Goal: Obtain resource: Download file/media

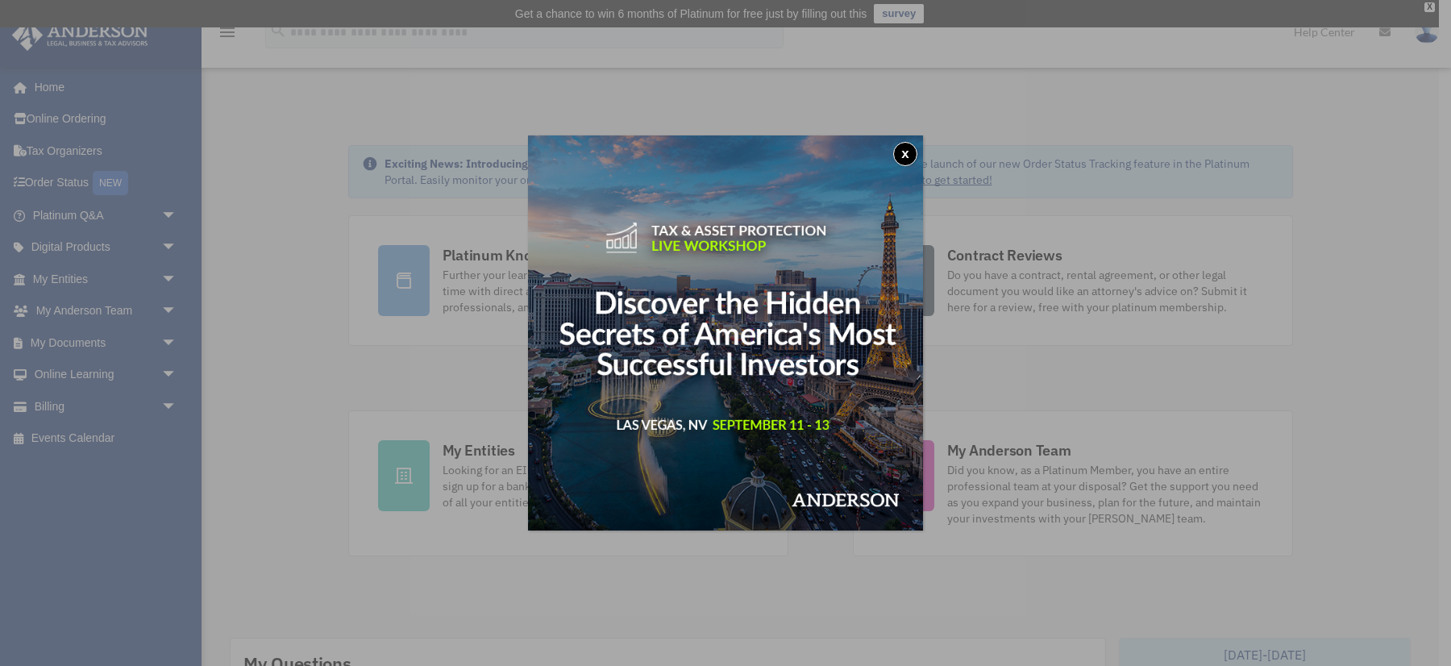
click at [908, 155] on button "x" at bounding box center [905, 154] width 24 height 24
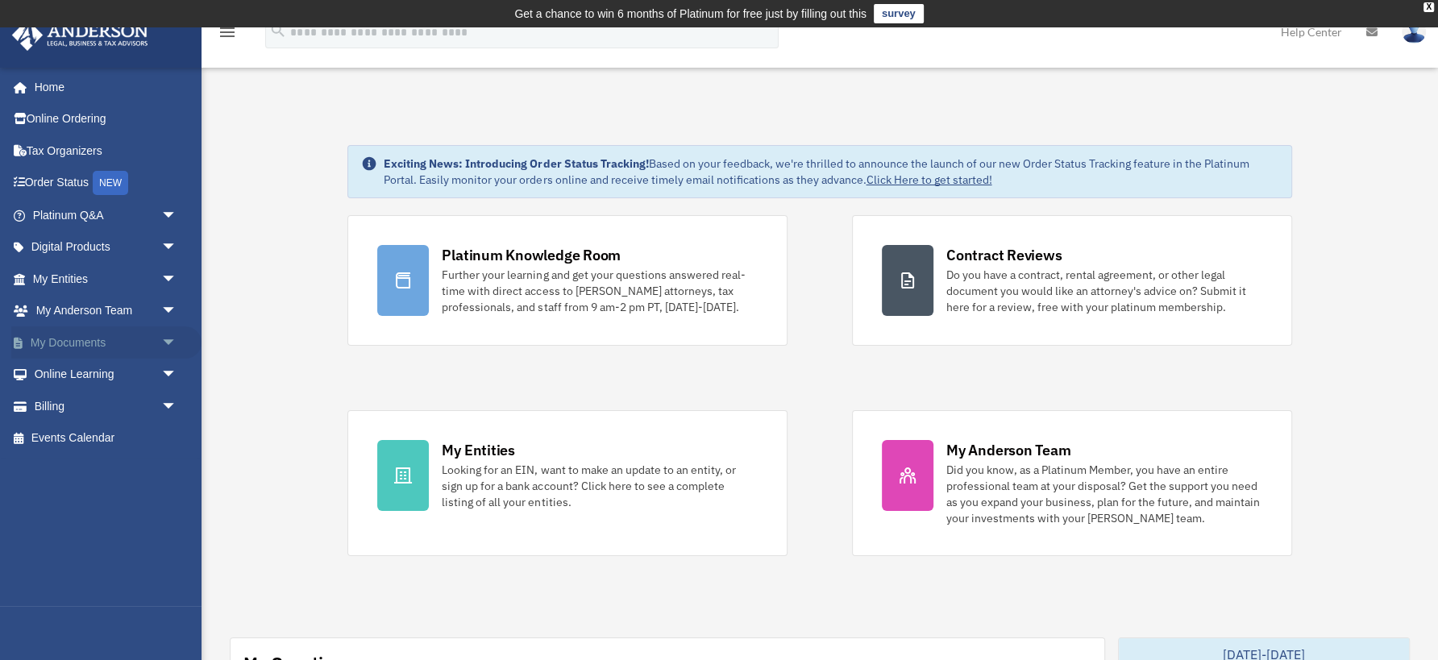
click at [165, 334] on span "arrow_drop_down" at bounding box center [177, 342] width 32 height 33
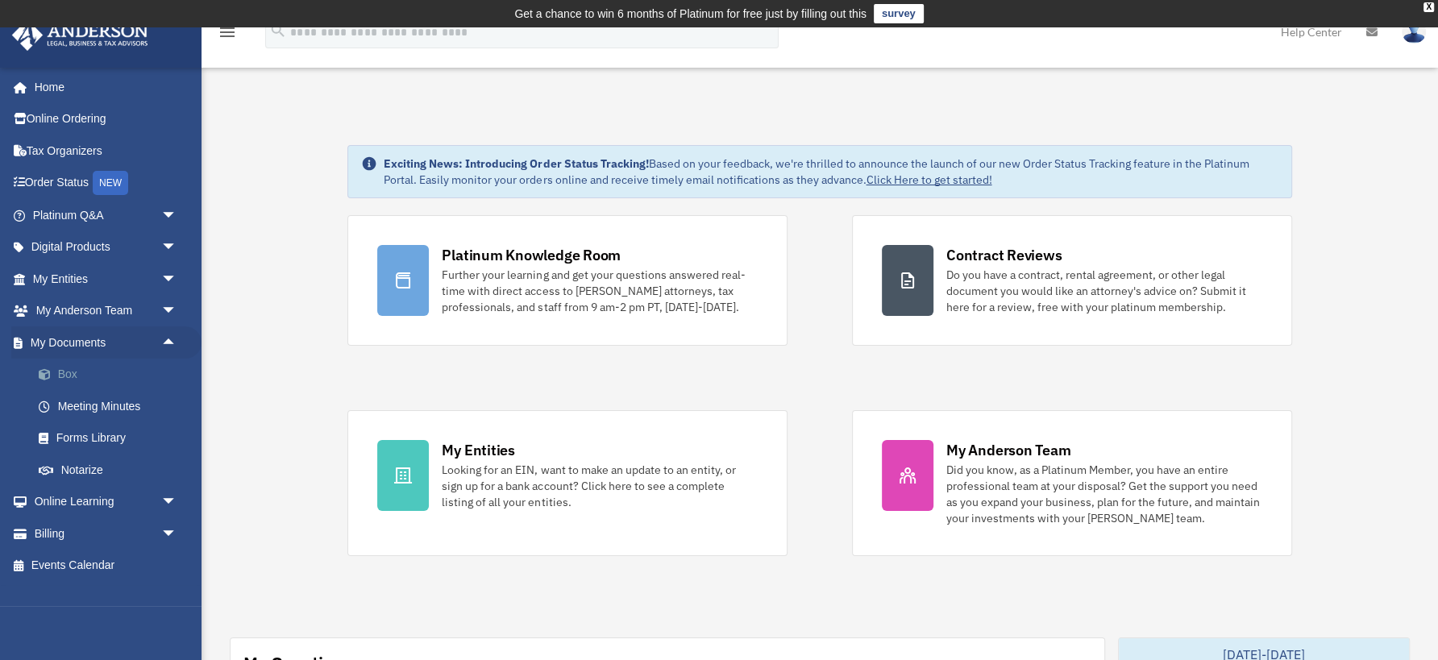
click at [114, 369] on link "Box" at bounding box center [112, 375] width 179 height 32
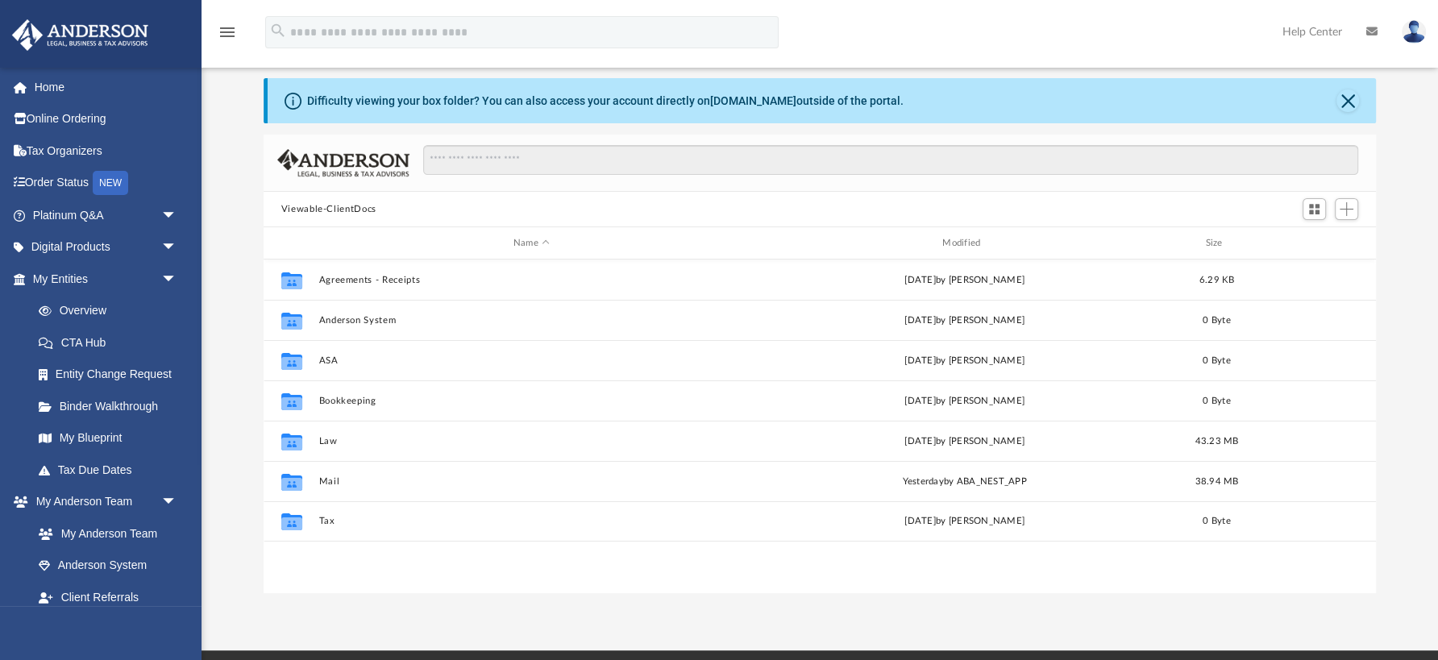
scroll to position [60, 0]
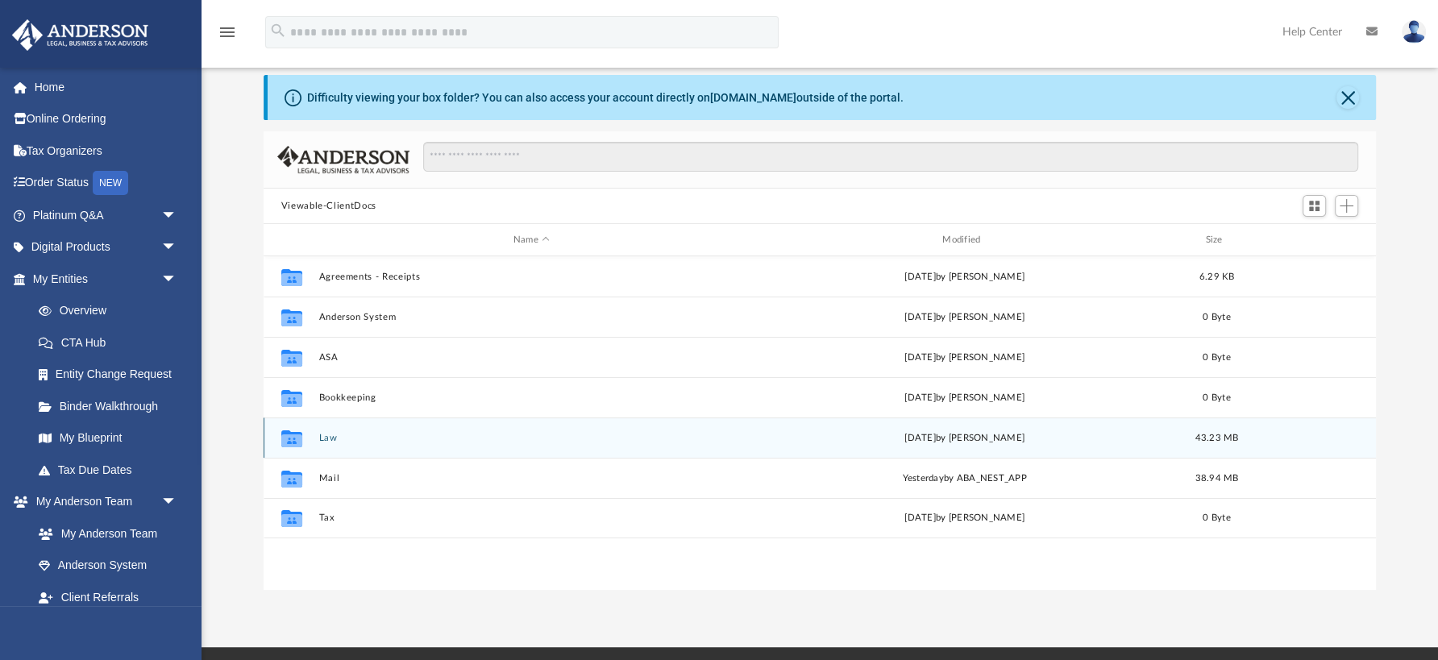
click at [332, 436] on button "Law" at bounding box center [531, 438] width 426 height 10
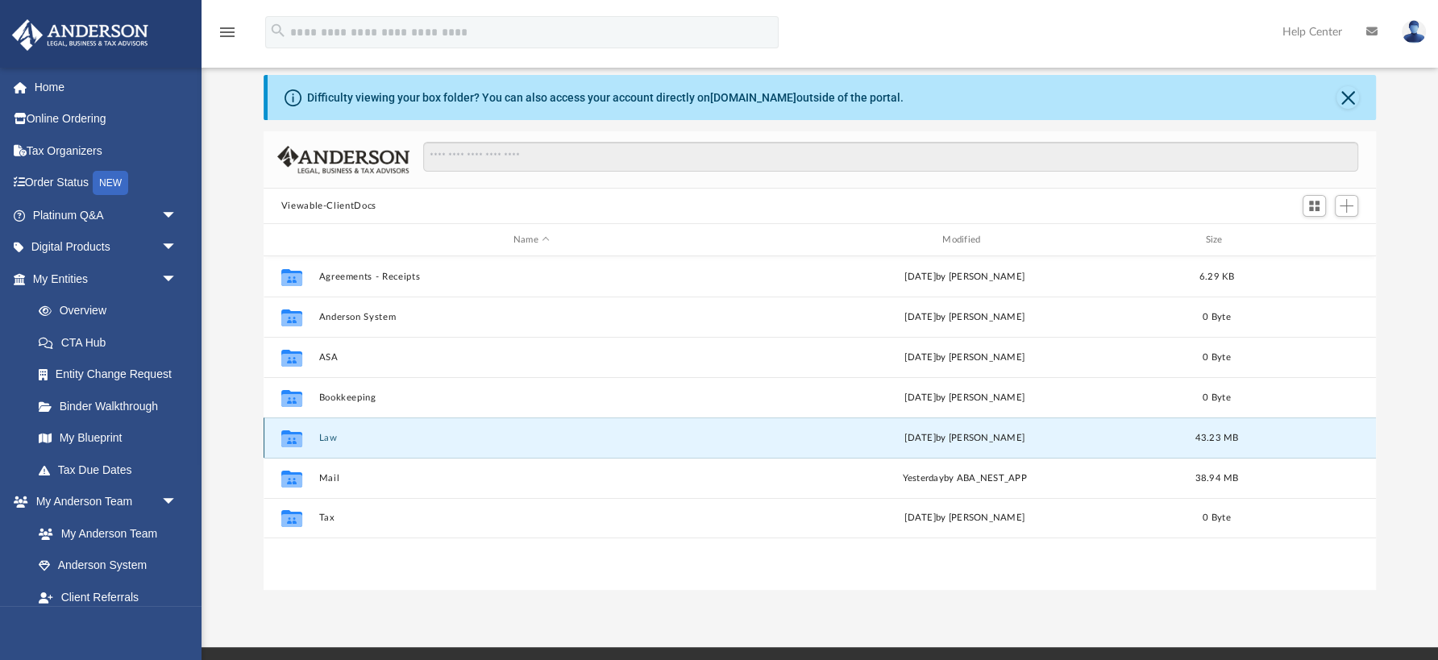
click at [332, 436] on button "Law" at bounding box center [531, 438] width 426 height 10
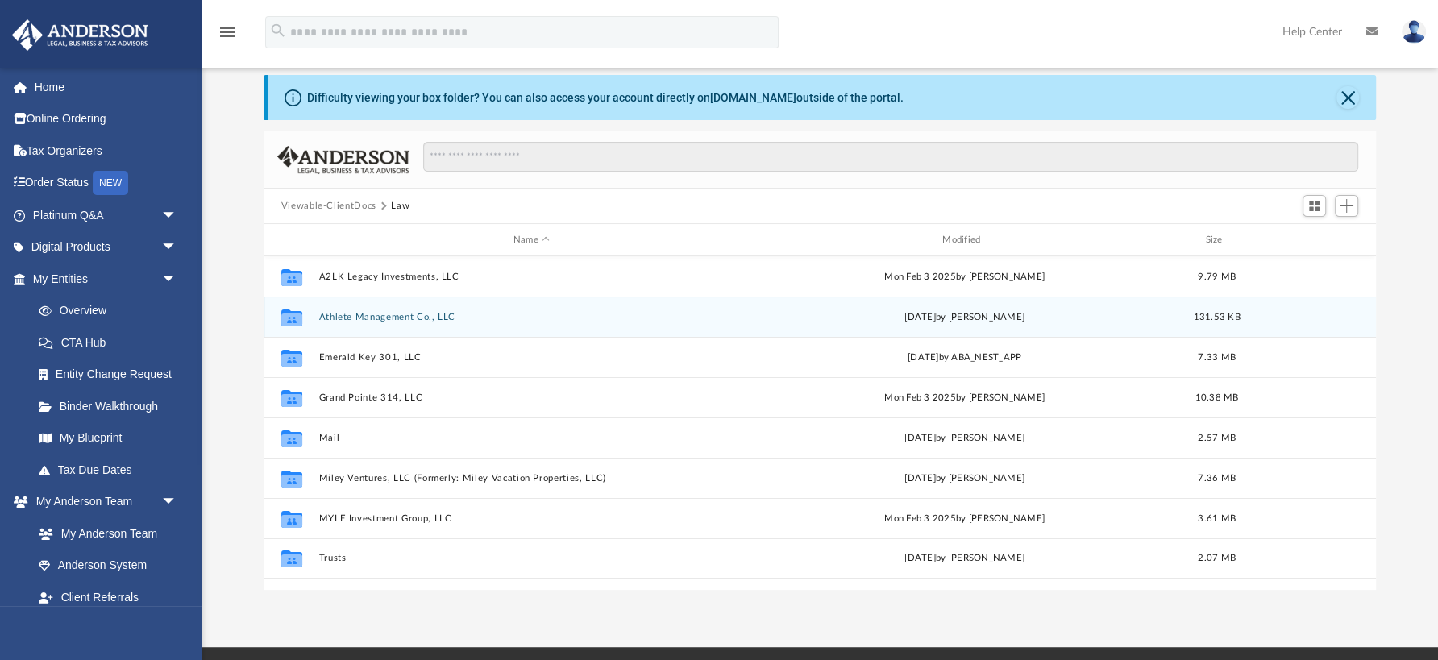
click at [381, 310] on div "Collaborated Folder Athlete Management Co., LLC Fri Sep 5 2025 by Manny Monteal…" at bounding box center [820, 317] width 1112 height 40
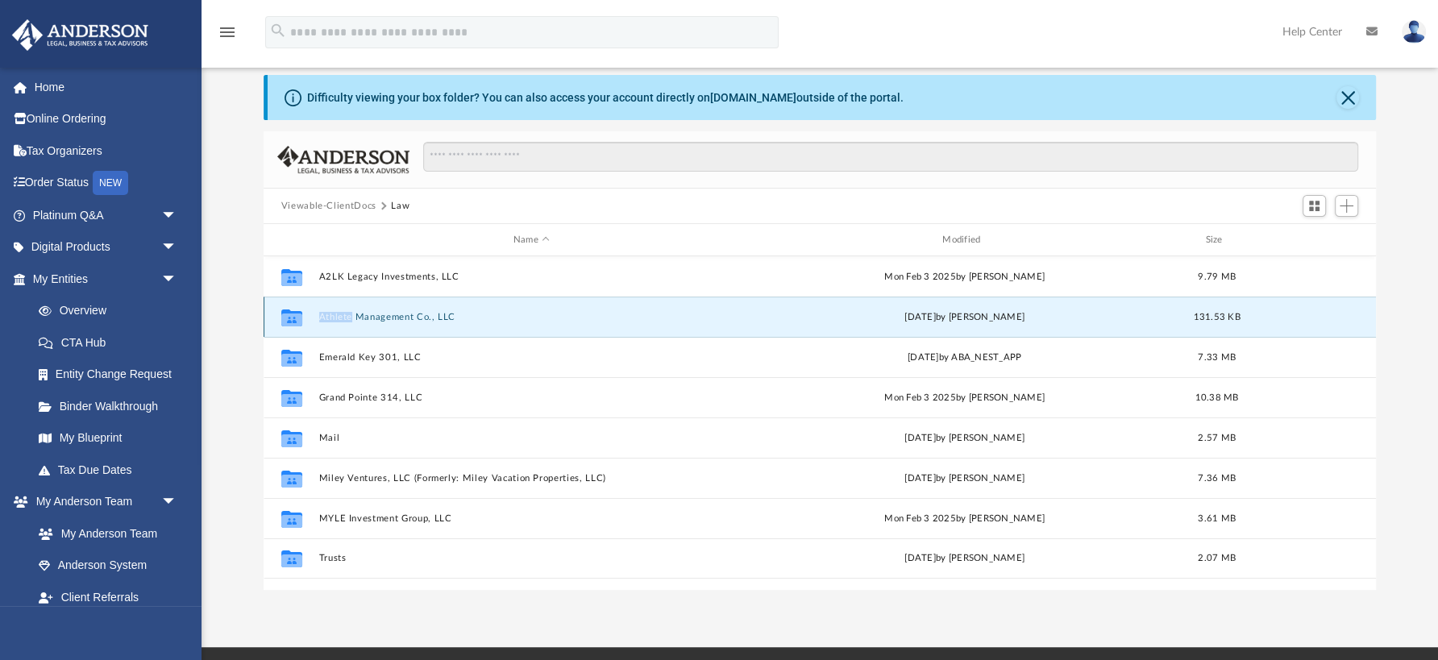
click at [380, 314] on button "Athlete Management Co., LLC" at bounding box center [531, 317] width 426 height 10
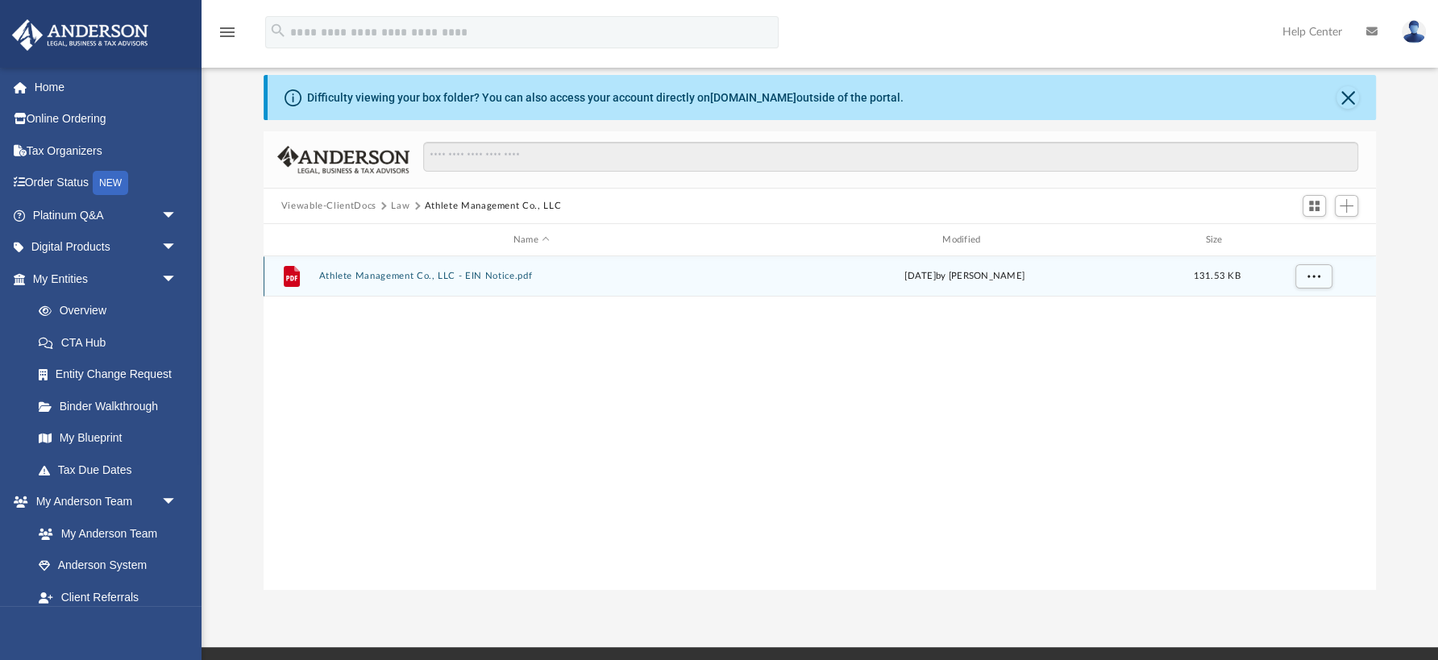
click at [353, 274] on button "Athlete Management Co., LLC - EIN Notice.pdf" at bounding box center [531, 276] width 426 height 10
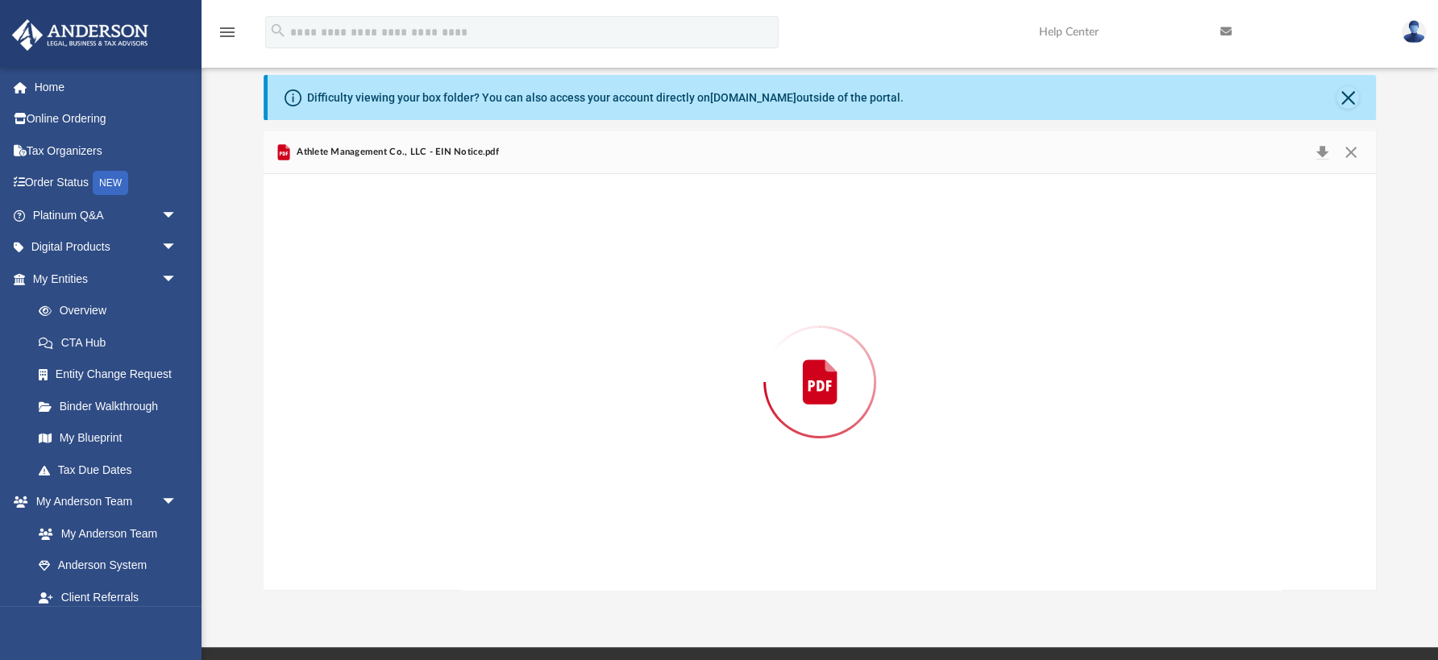
click at [353, 274] on div "Preview" at bounding box center [820, 382] width 1113 height 416
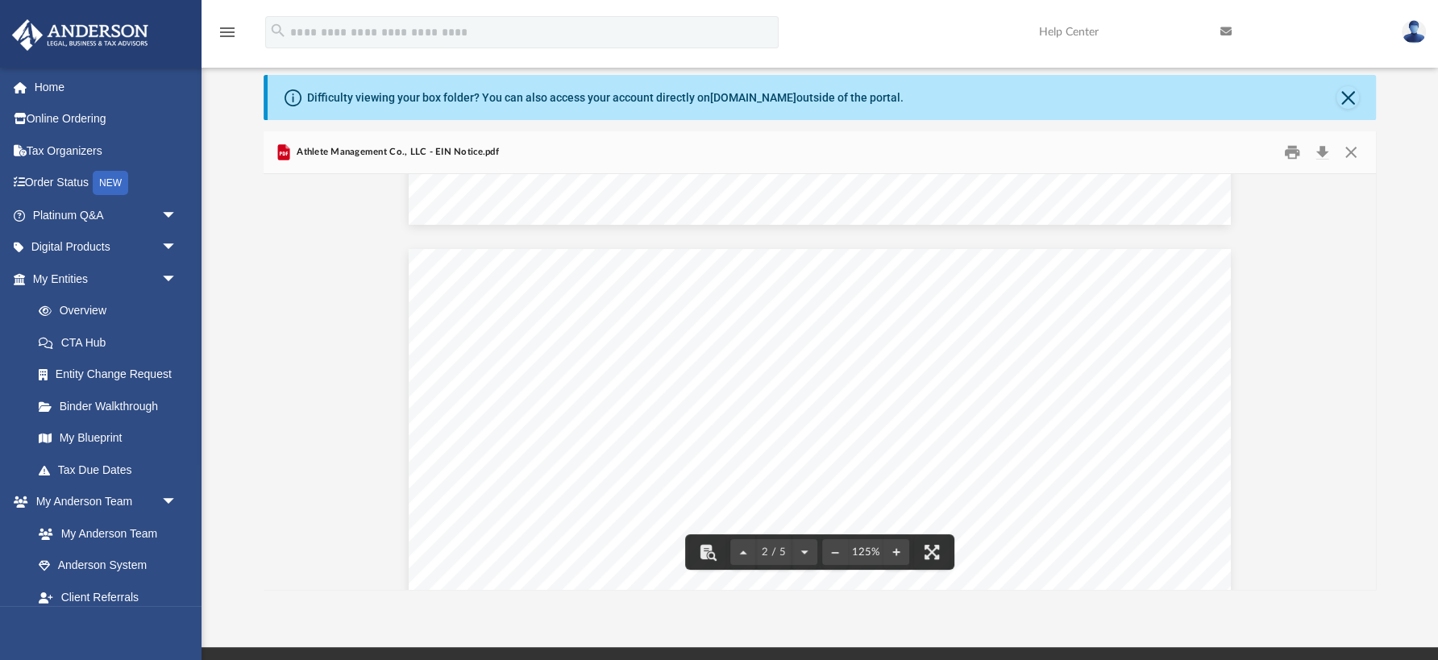
scroll to position [1025, 0]
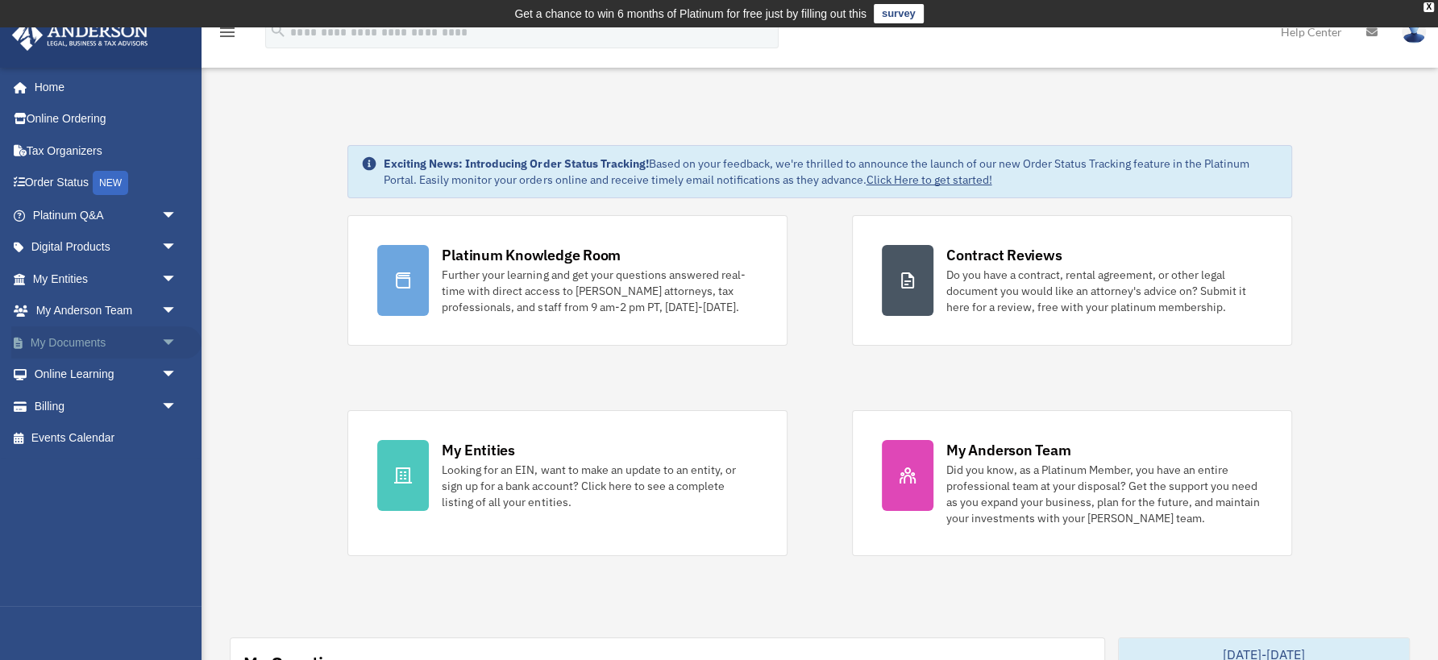
click at [52, 348] on link "My Documents arrow_drop_down" at bounding box center [106, 342] width 190 height 32
click at [171, 343] on span "arrow_drop_down" at bounding box center [177, 342] width 32 height 33
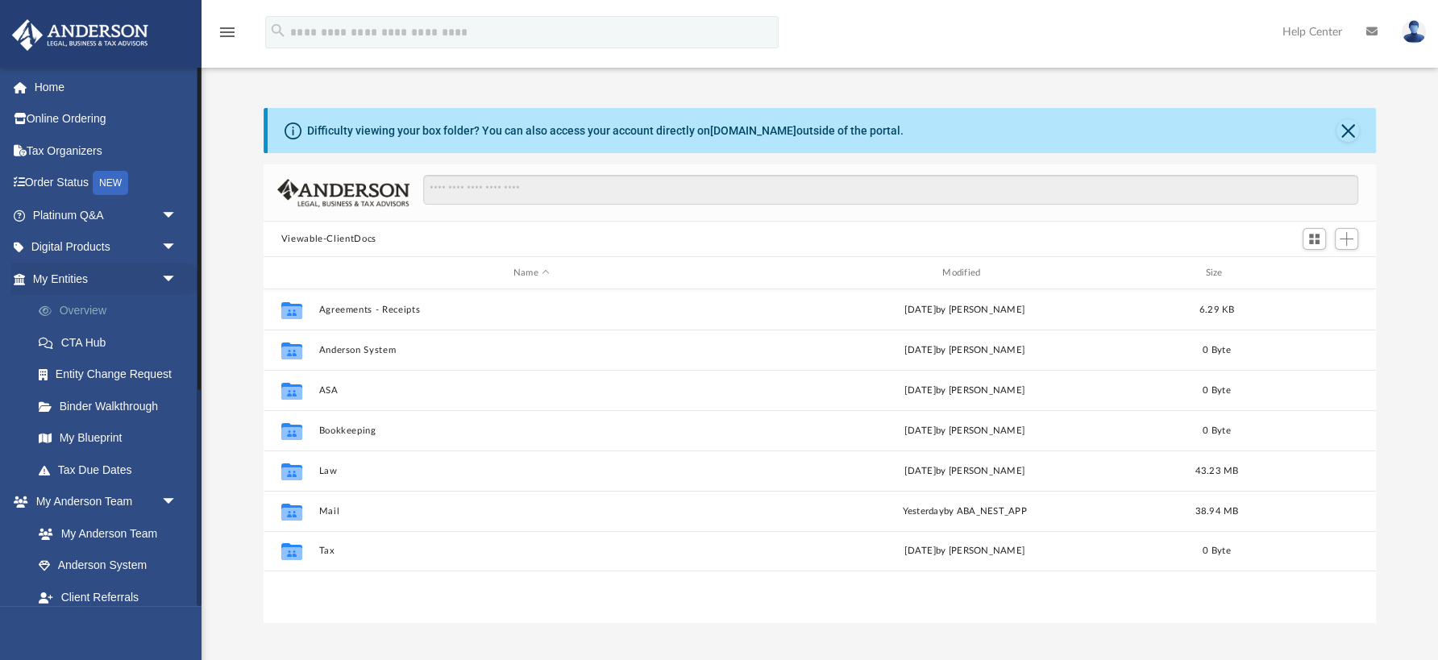
scroll to position [367, 1112]
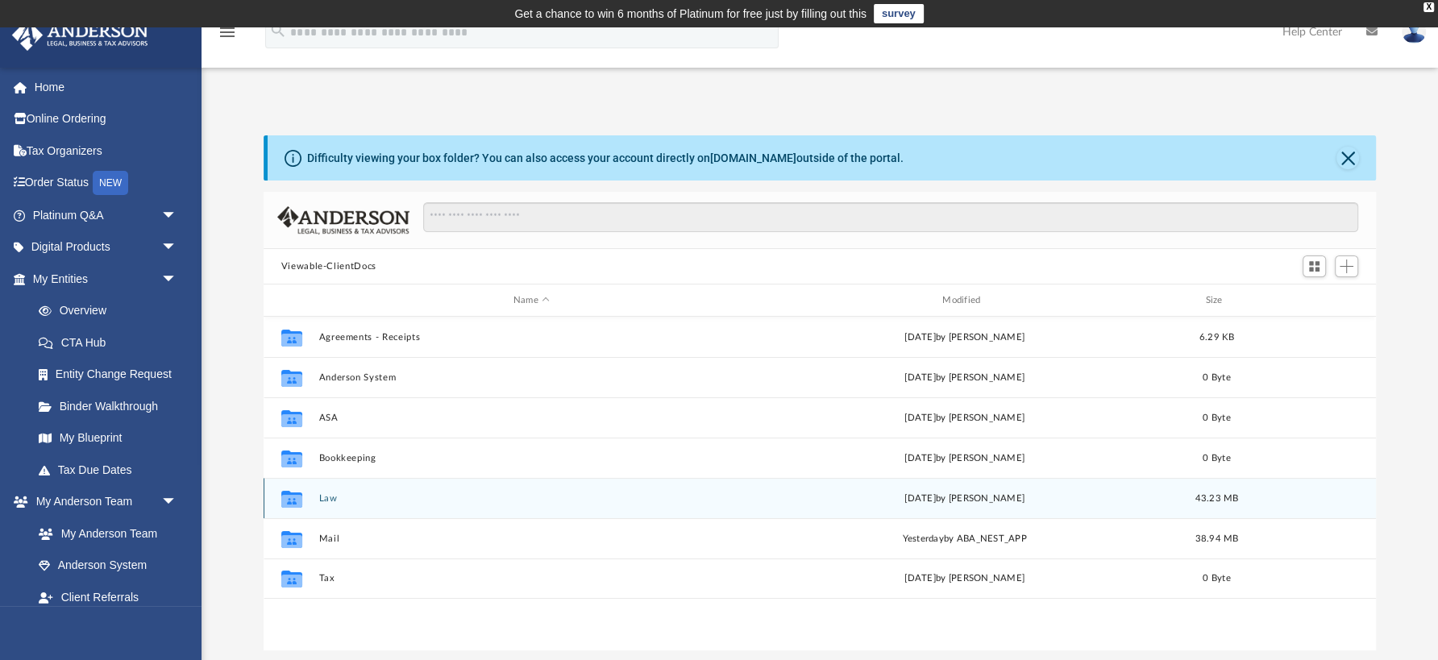
click at [329, 497] on button "Law" at bounding box center [531, 498] width 426 height 10
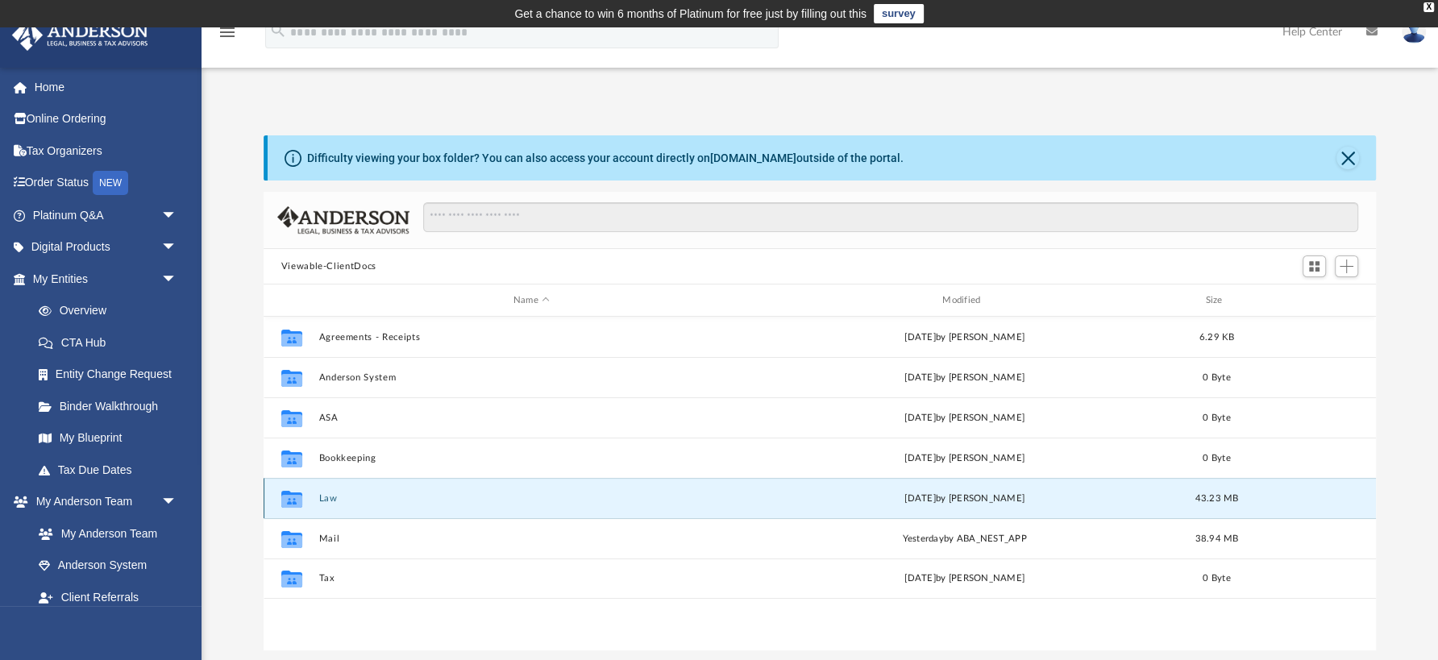
click at [329, 497] on button "Law" at bounding box center [531, 498] width 426 height 10
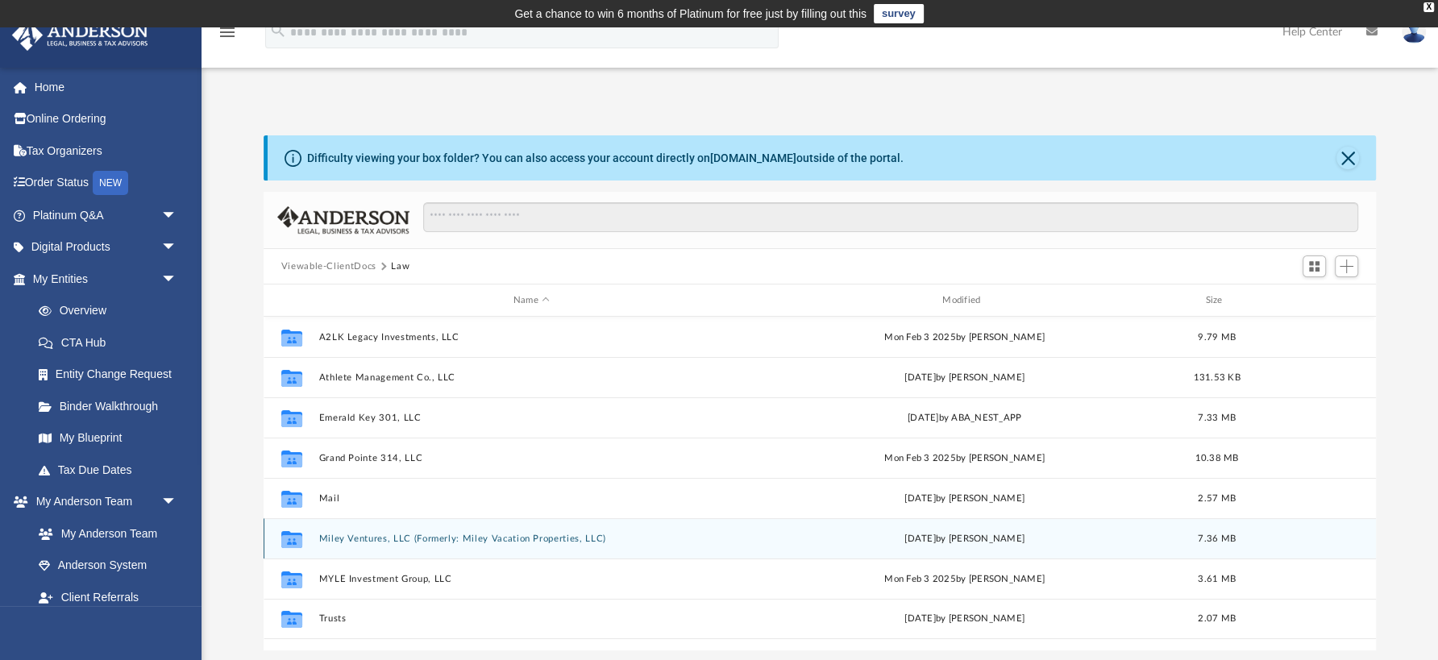
click at [392, 531] on div "Collaborated Folder Miley Ventures, LLC (Formerly: Miley Vacation Properties, L…" at bounding box center [820, 538] width 1112 height 40
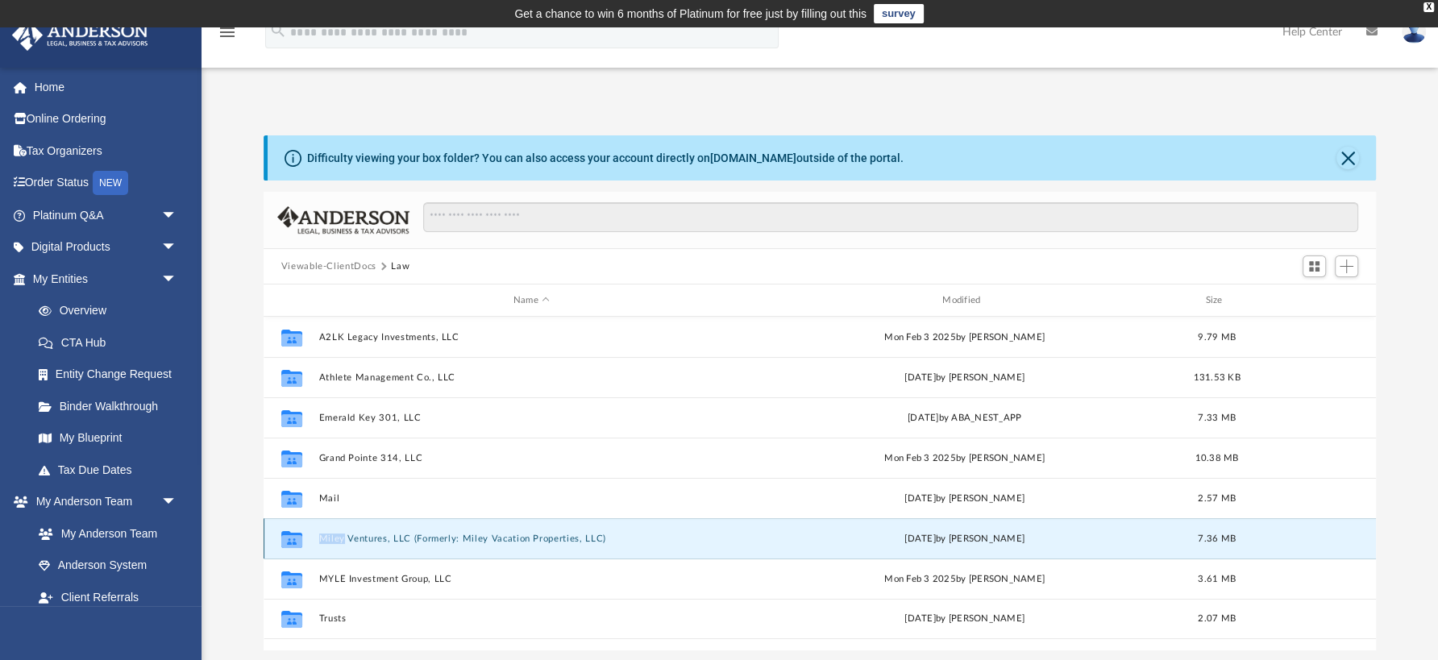
click at [386, 541] on button "Miley Ventures, LLC (Formerly: Miley Vacation Properties, LLC)" at bounding box center [531, 539] width 426 height 10
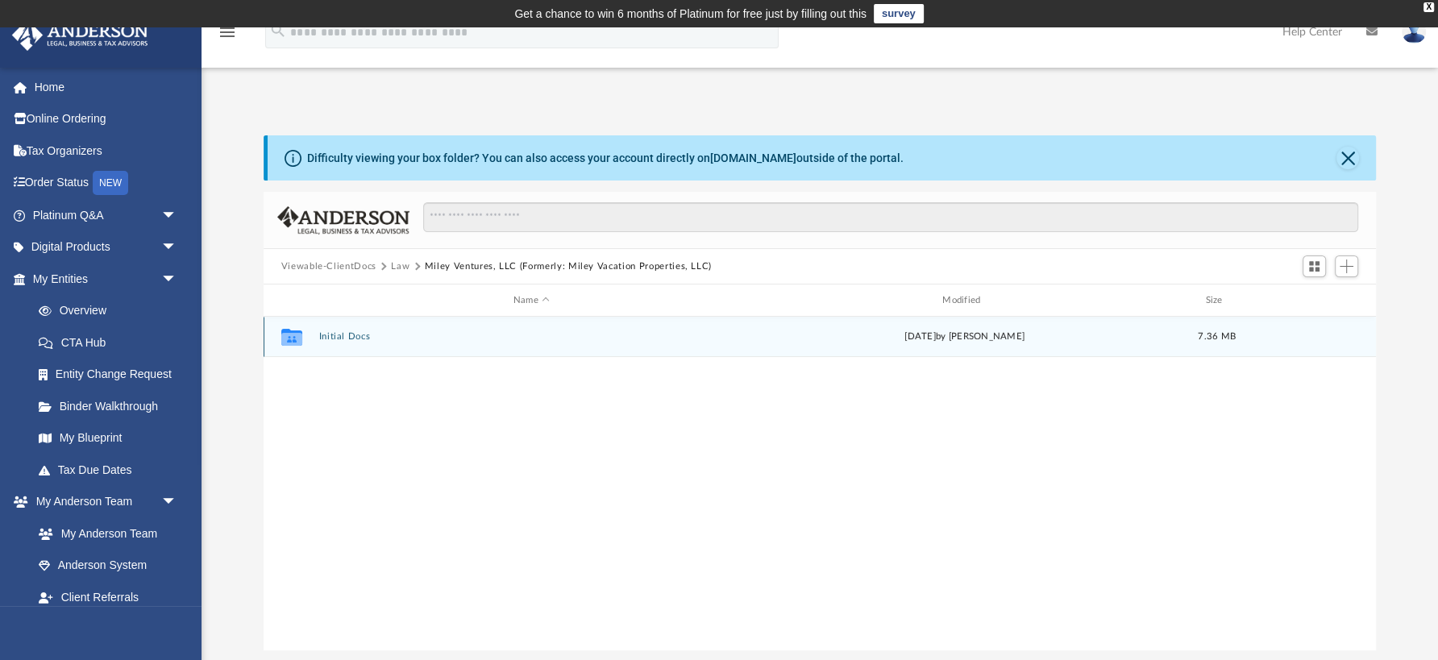
click at [355, 338] on button "Initial Docs" at bounding box center [531, 336] width 426 height 10
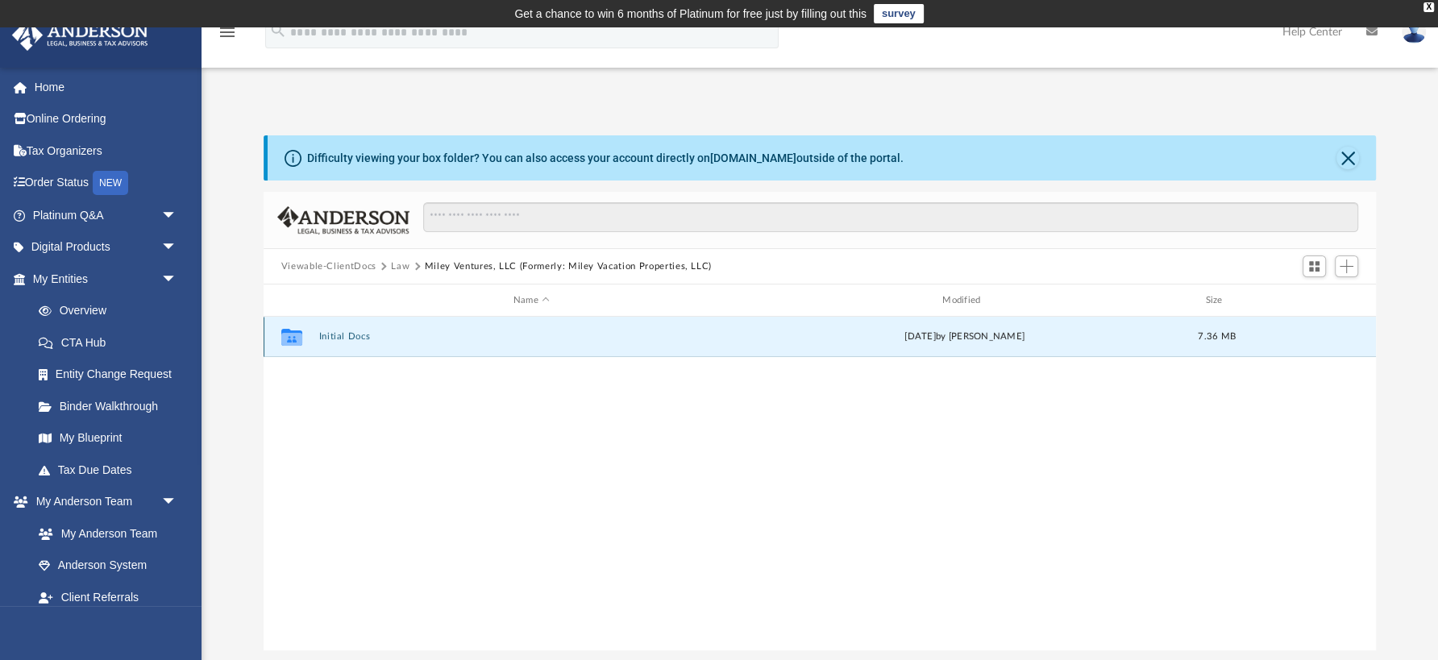
click at [355, 338] on button "Initial Docs" at bounding box center [531, 336] width 426 height 10
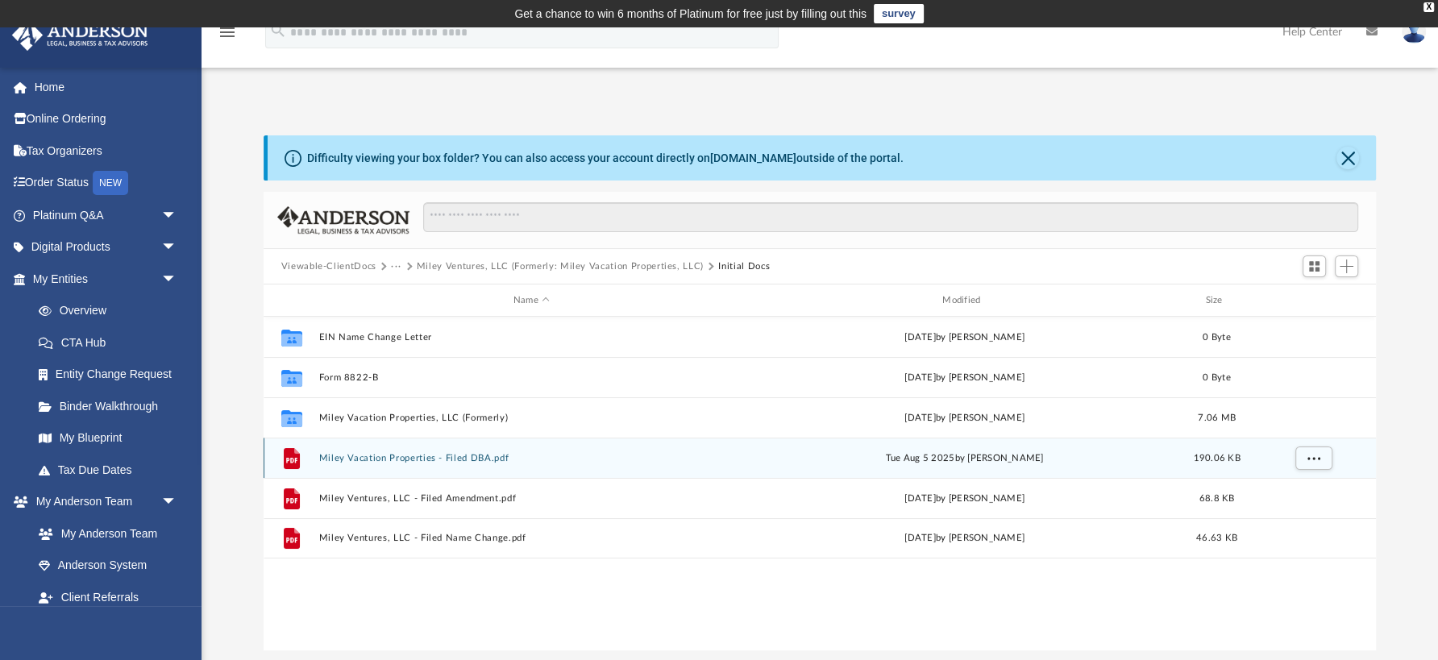
click at [378, 454] on button "Miley Vacation Properties - Filed DBA.pdf" at bounding box center [531, 458] width 426 height 10
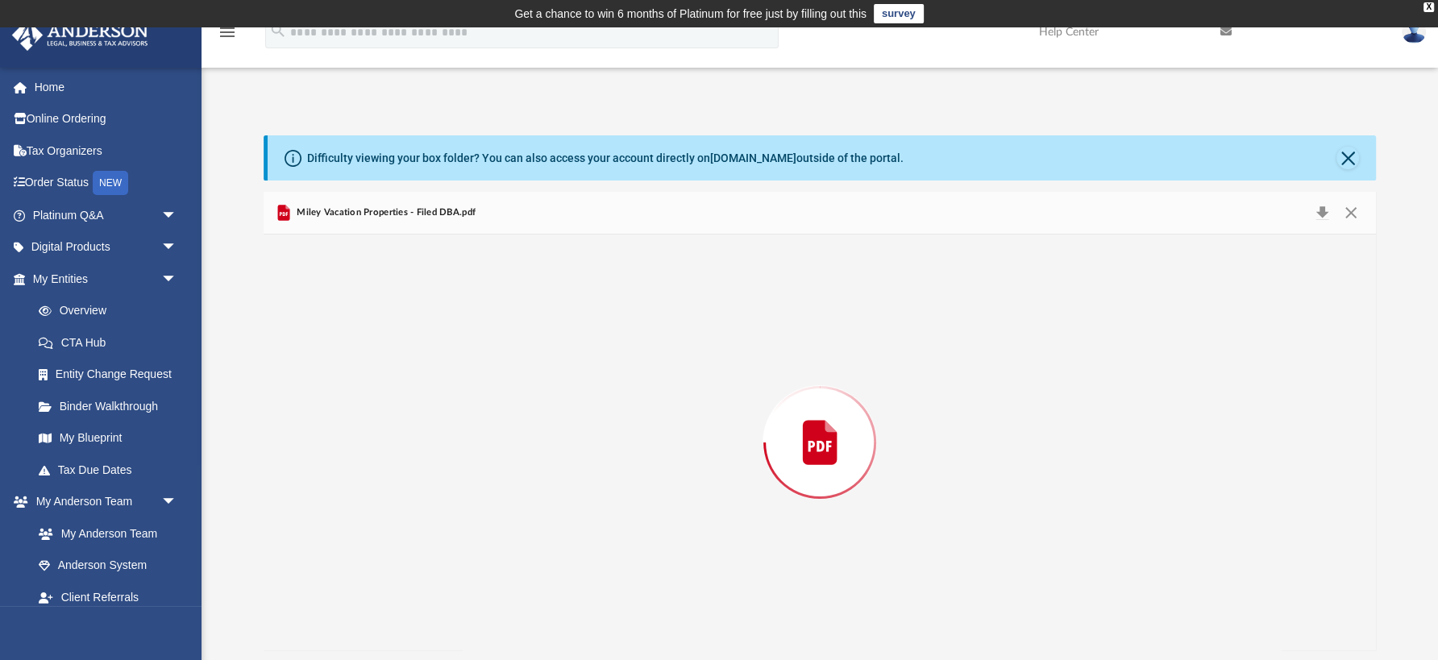
click at [378, 454] on div "Preview" at bounding box center [820, 443] width 1113 height 416
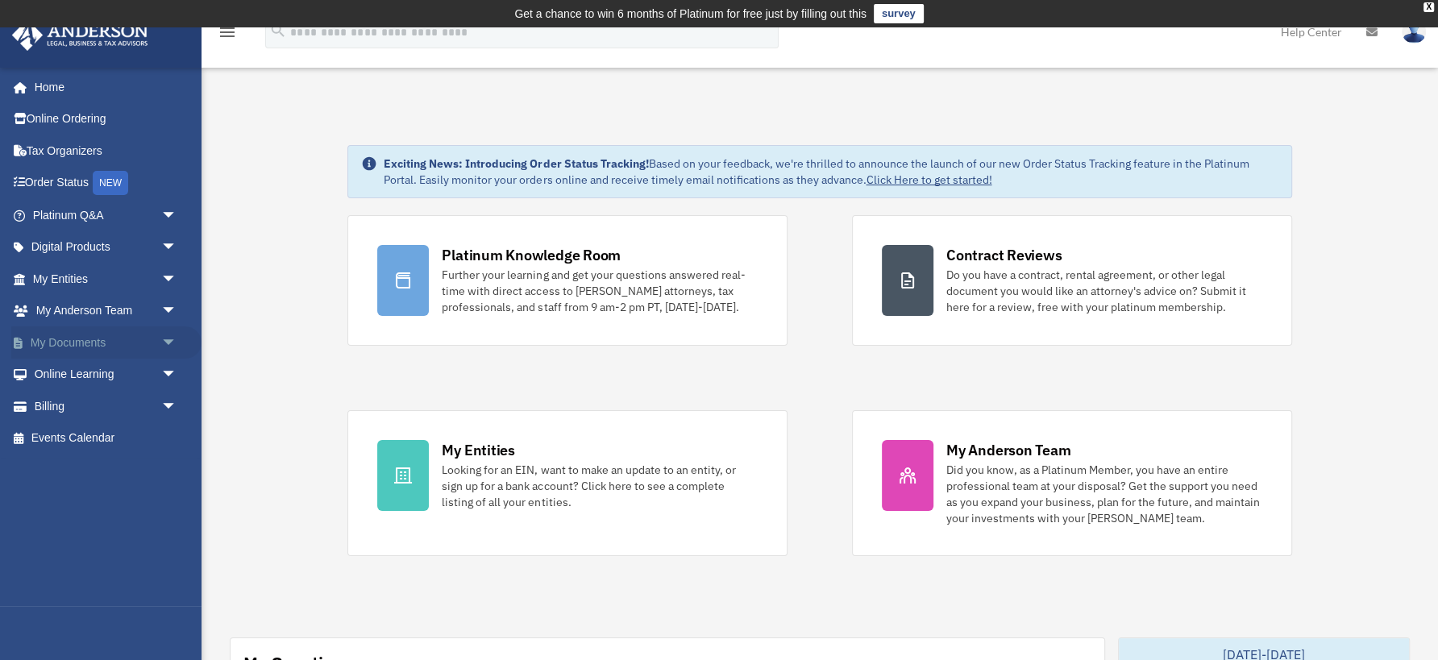
click at [169, 340] on span "arrow_drop_down" at bounding box center [177, 342] width 32 height 33
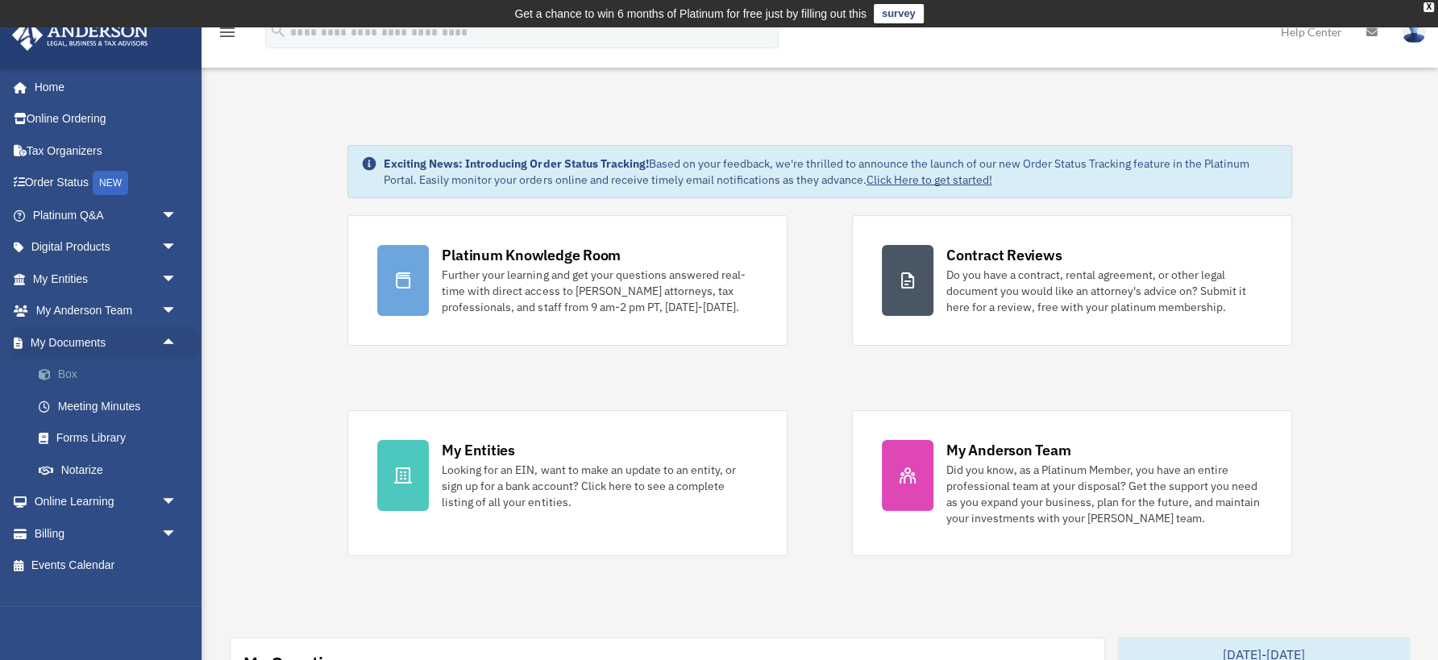
click at [69, 373] on link "Box" at bounding box center [112, 375] width 179 height 32
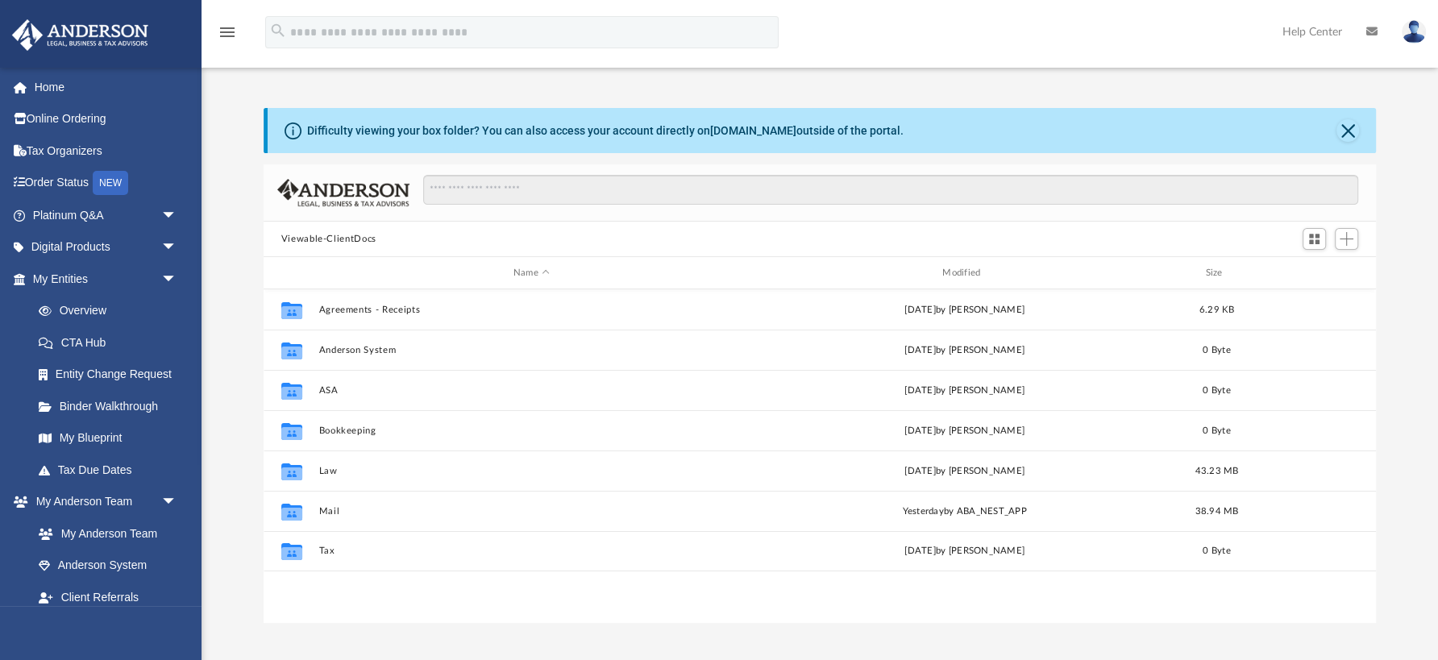
scroll to position [367, 1112]
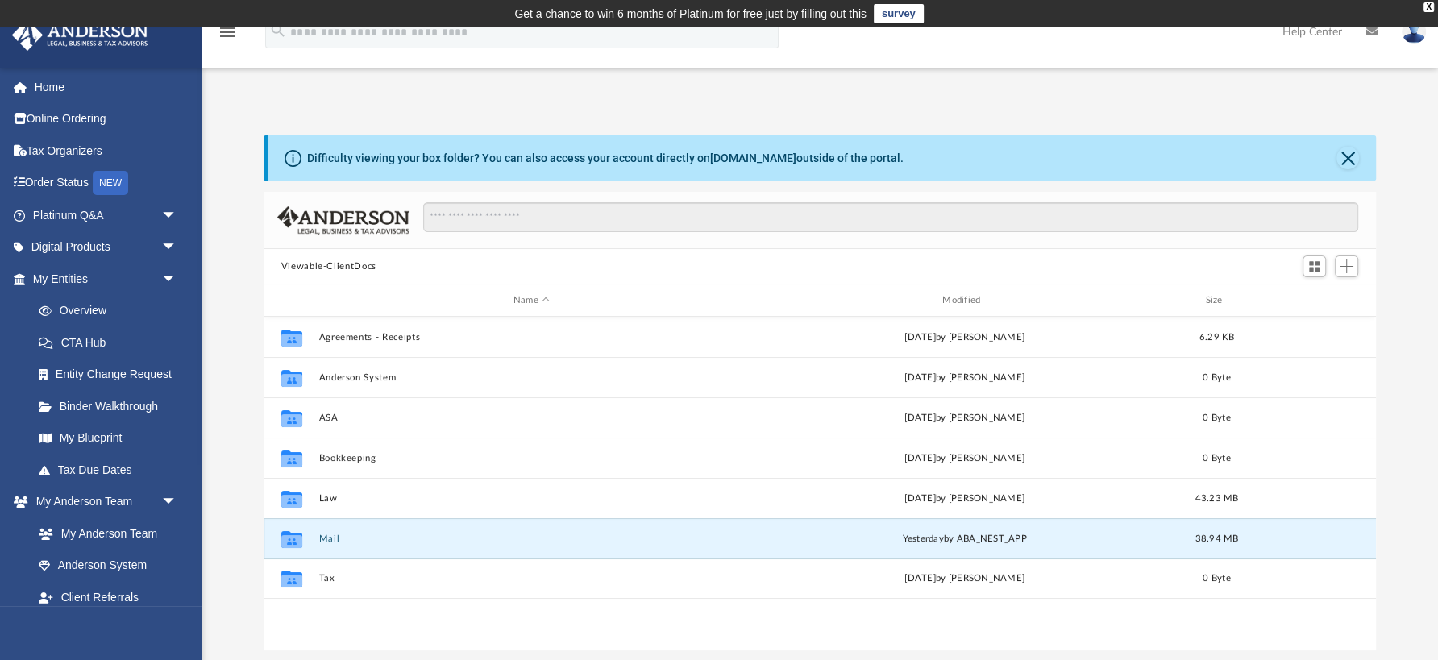
click at [331, 541] on button "Mail" at bounding box center [531, 539] width 426 height 10
click at [331, 539] on button "Mail" at bounding box center [531, 539] width 426 height 10
click at [328, 538] on button "Mail" at bounding box center [531, 539] width 426 height 10
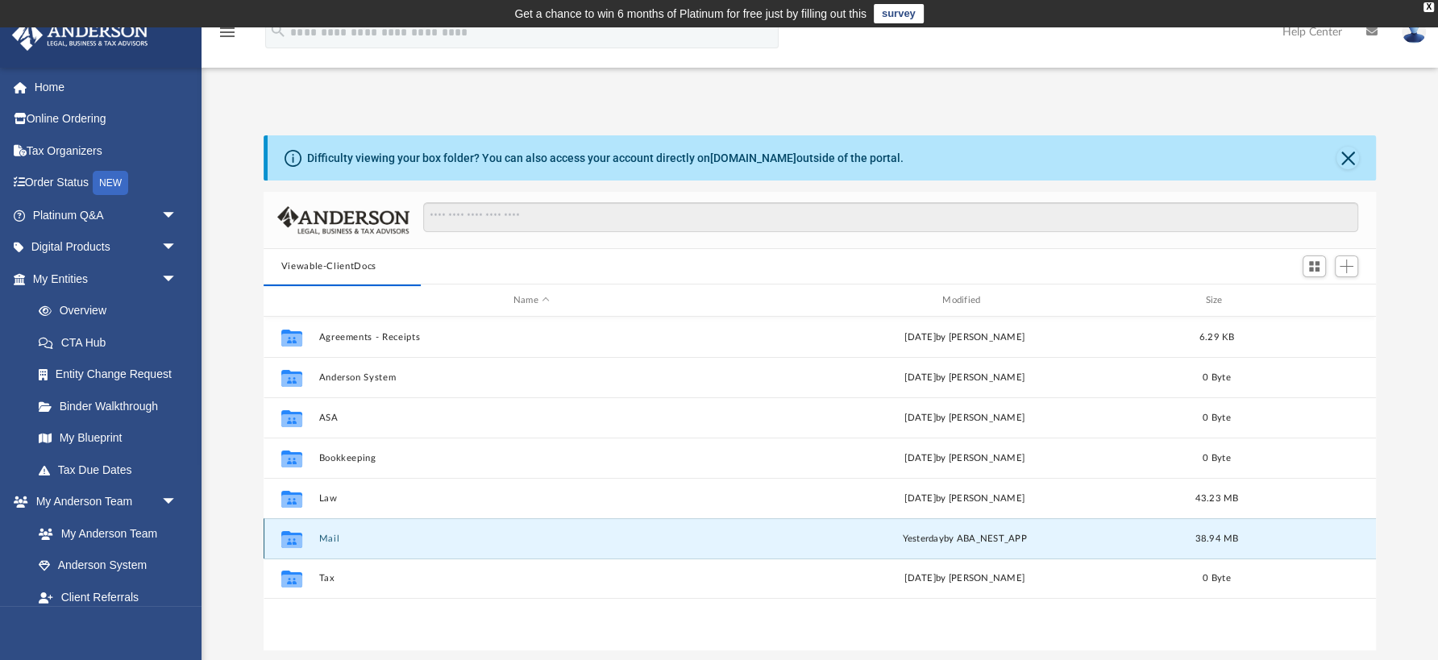
click at [328, 538] on button "Mail" at bounding box center [531, 539] width 426 height 10
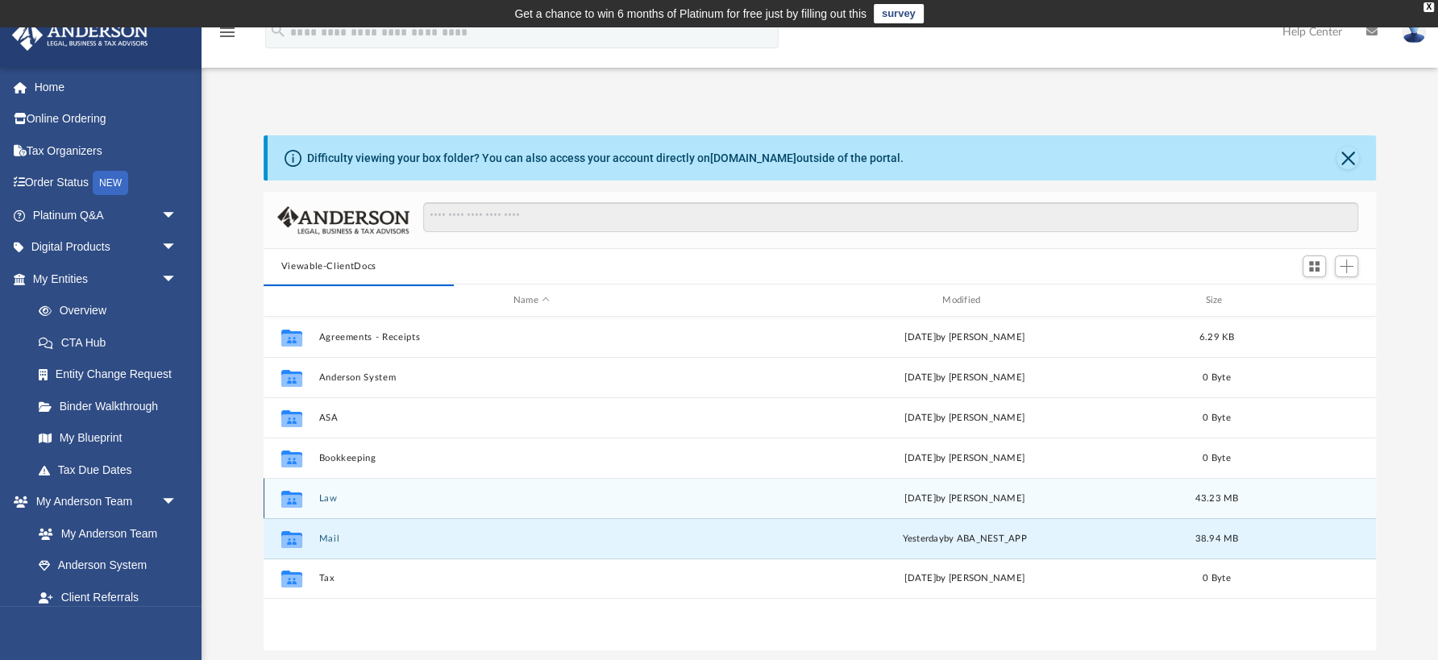
click at [329, 497] on button "Law" at bounding box center [531, 498] width 426 height 10
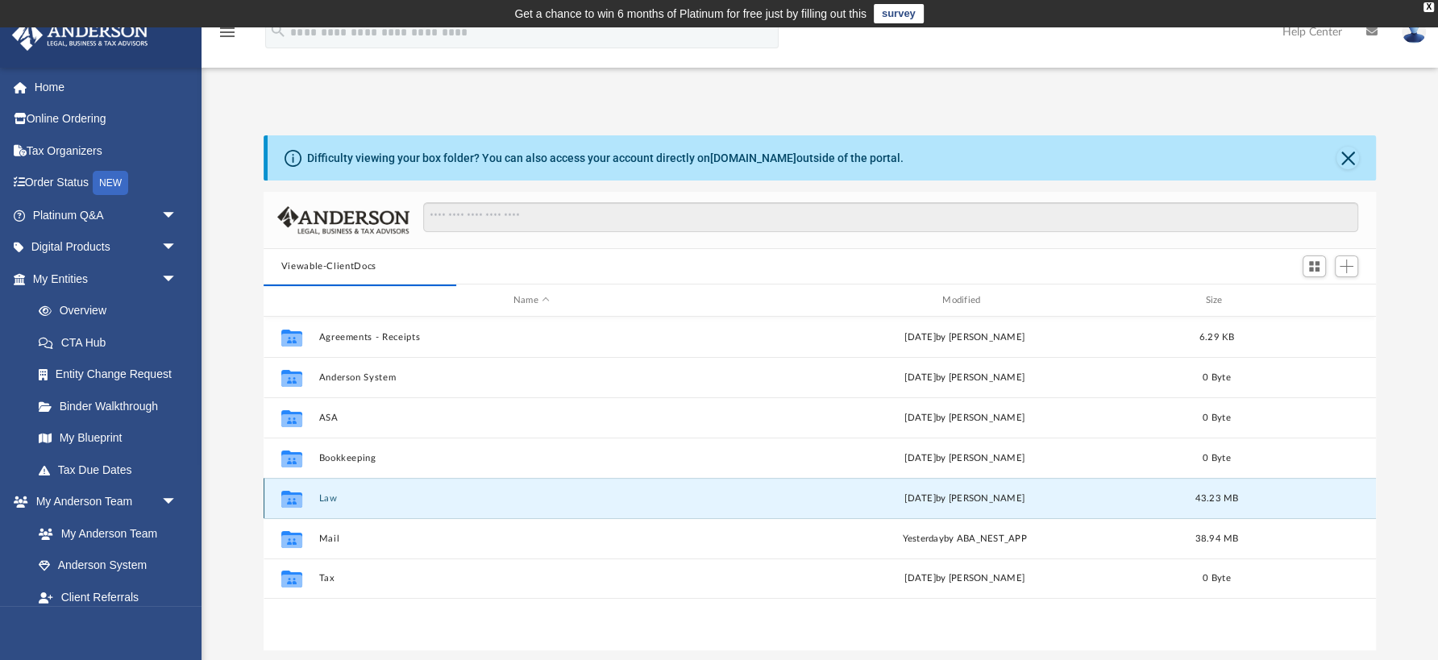
click at [329, 497] on button "Law" at bounding box center [531, 498] width 426 height 10
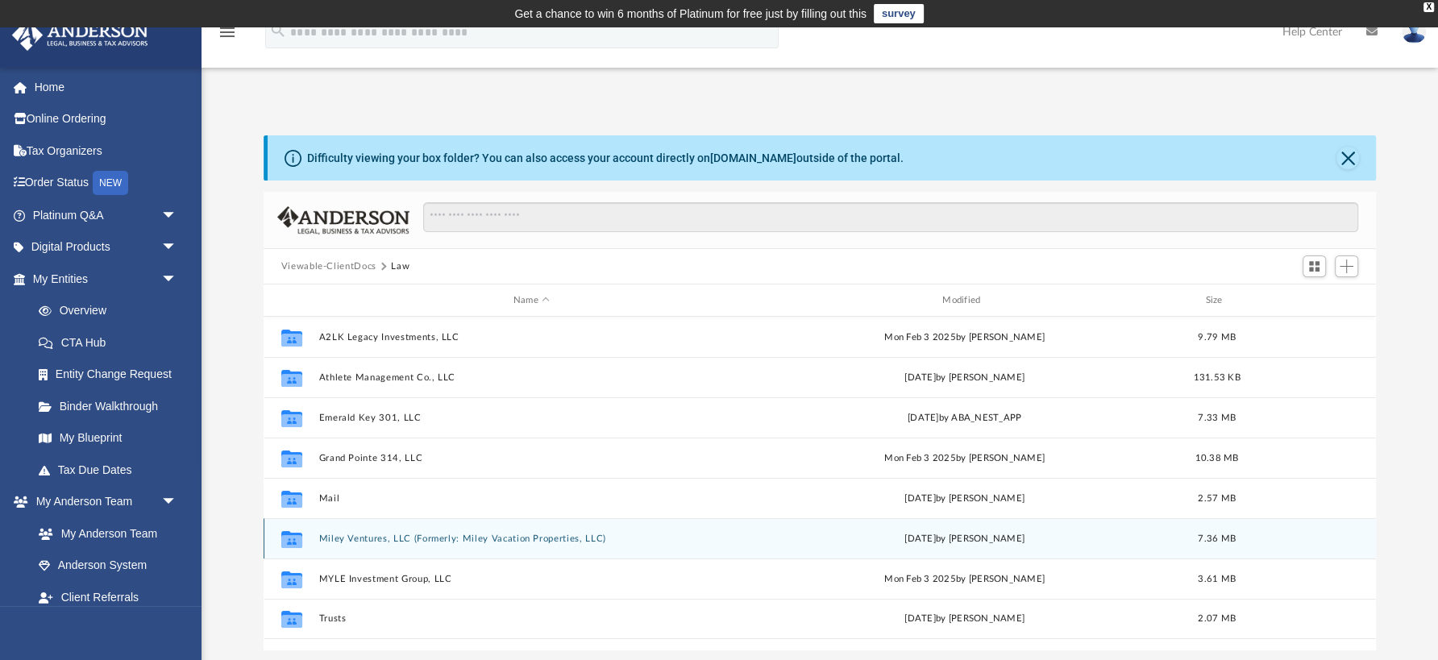
click at [376, 538] on button "Miley Ventures, LLC (Formerly: Miley Vacation Properties, LLC)" at bounding box center [531, 539] width 426 height 10
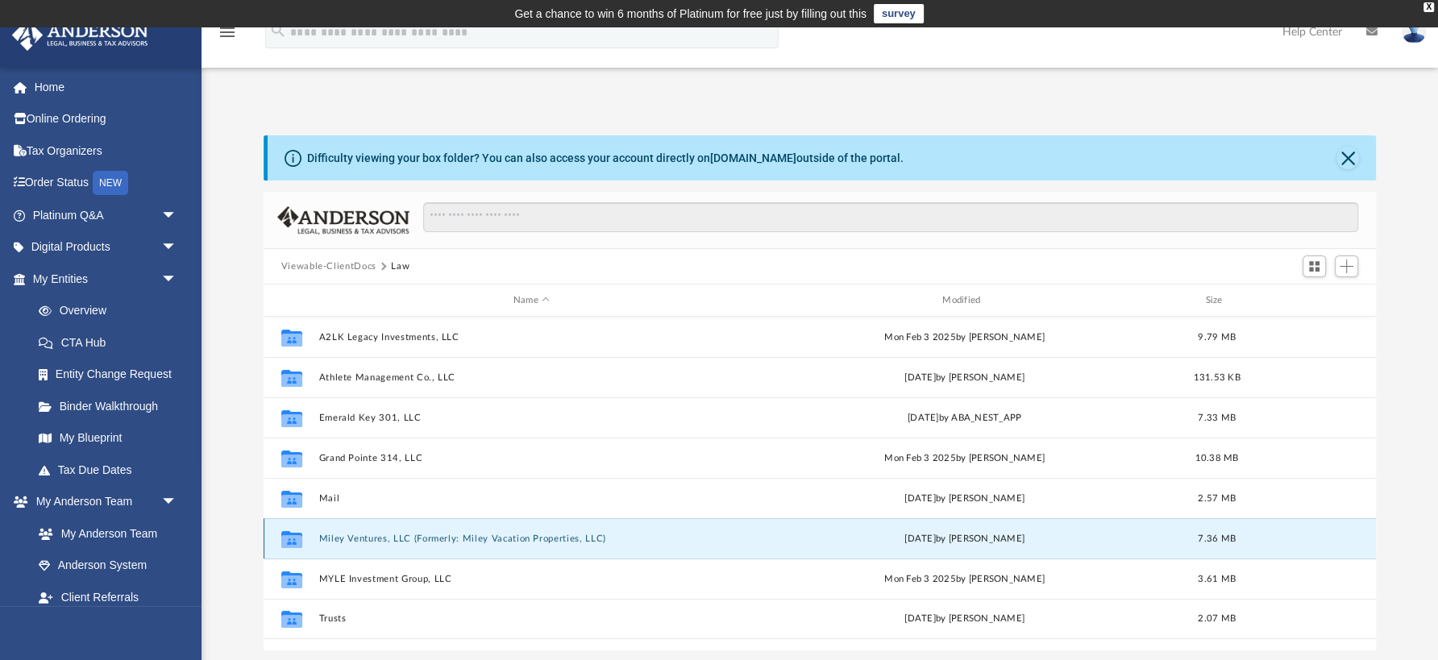
click at [376, 538] on button "Miley Ventures, LLC (Formerly: Miley Vacation Properties, LLC)" at bounding box center [531, 539] width 426 height 10
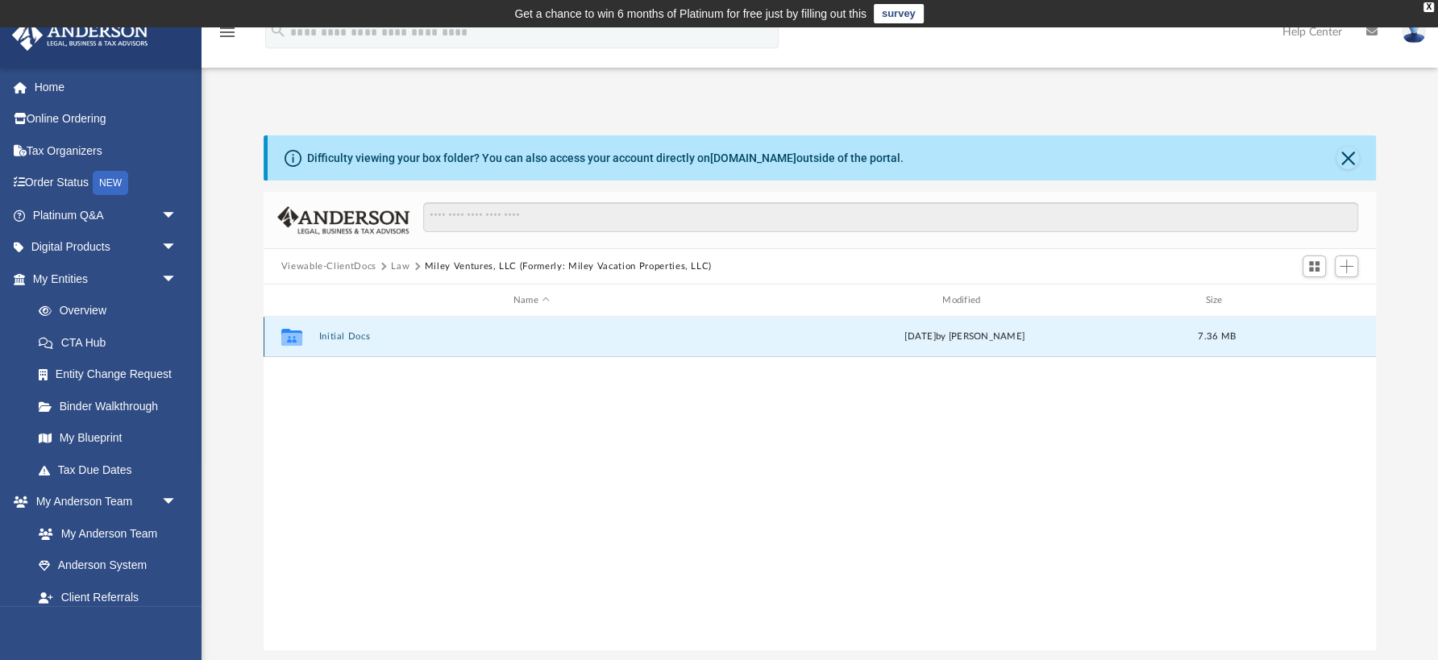
click at [350, 337] on button "Initial Docs" at bounding box center [531, 336] width 426 height 10
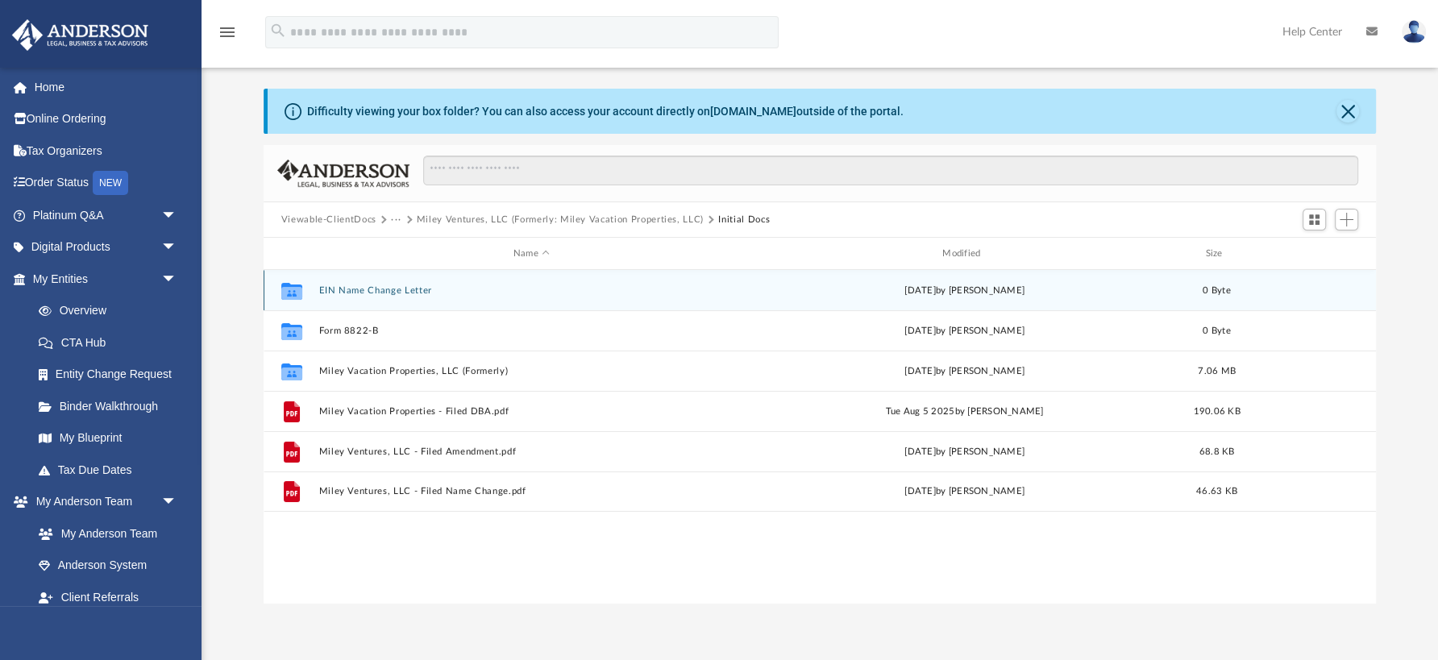
scroll to position [53, 0]
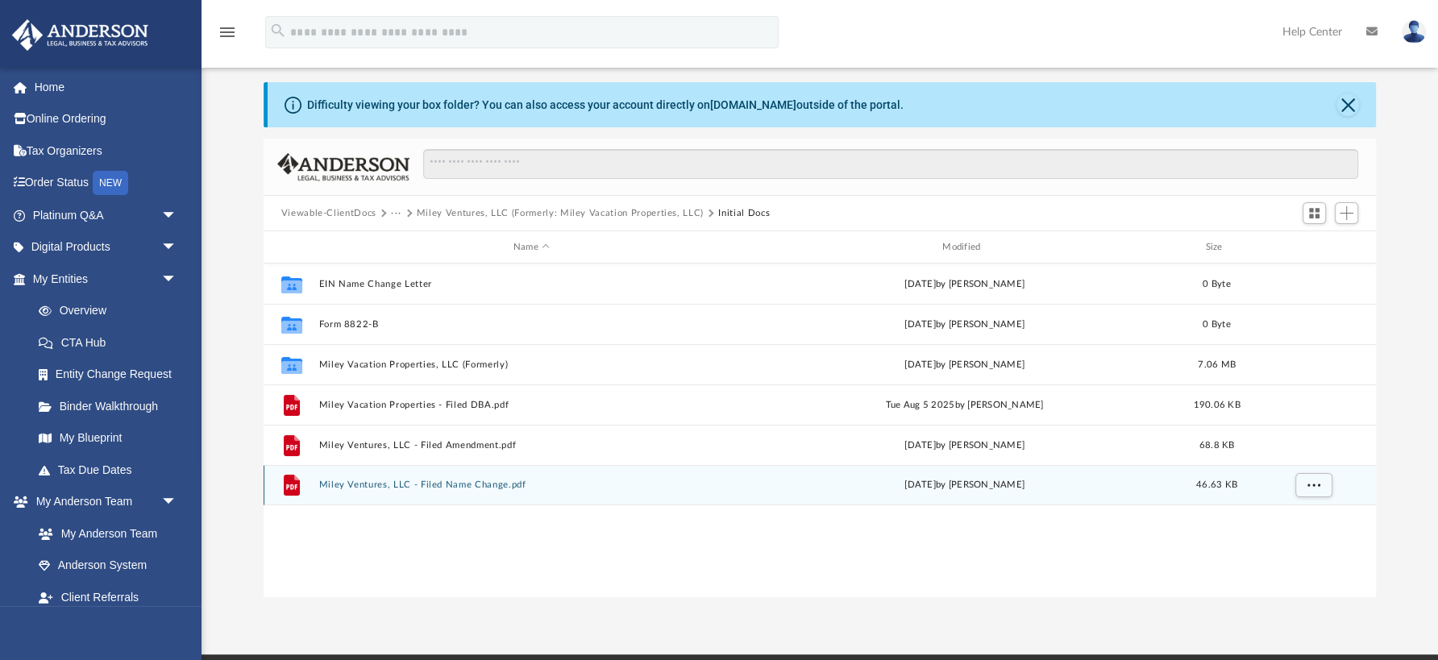
click at [453, 483] on button "Miley Ventures, LLC - Filed Name Change.pdf" at bounding box center [531, 485] width 426 height 10
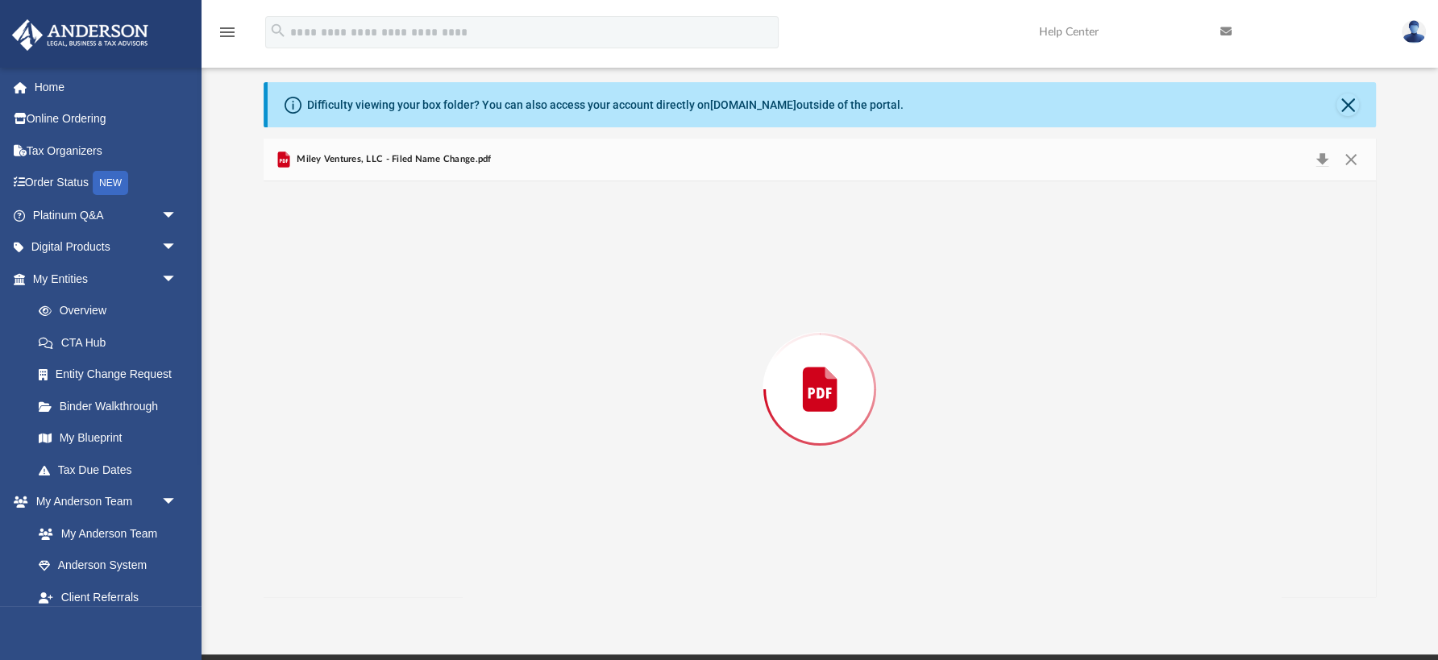
click at [453, 483] on div "Preview" at bounding box center [820, 389] width 1113 height 416
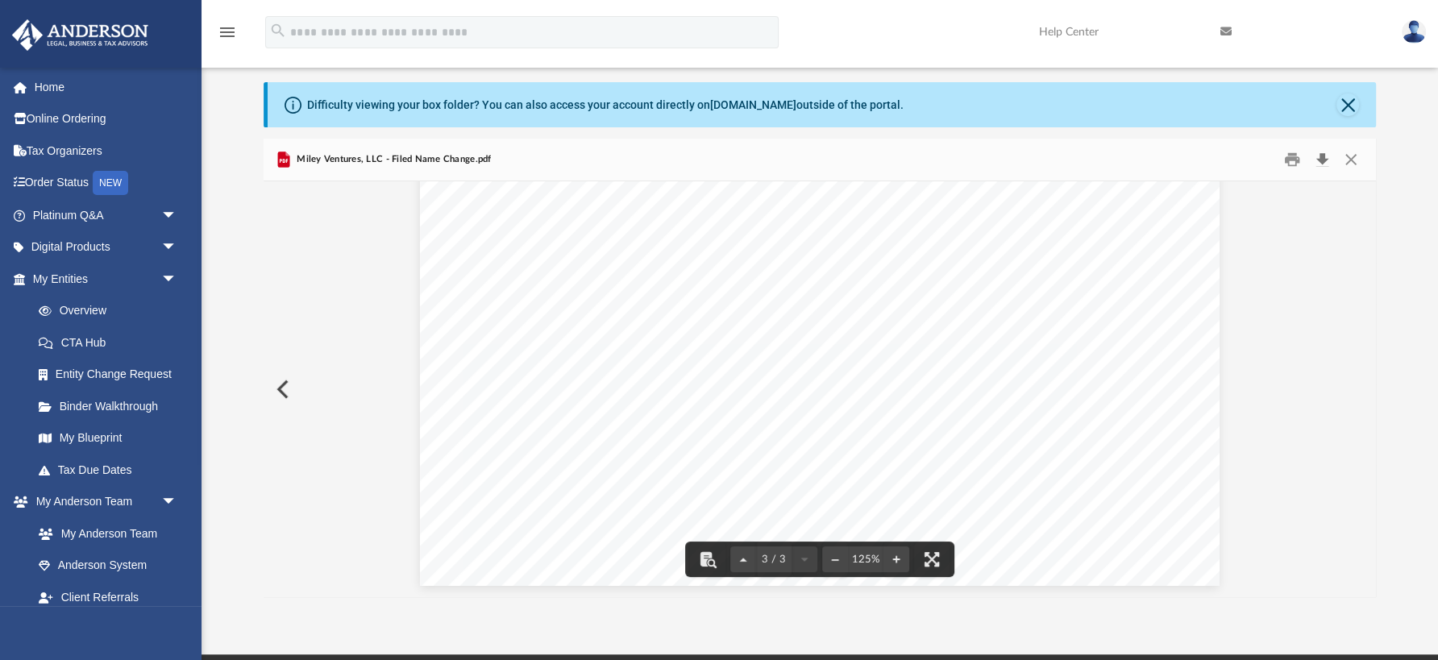
click at [1324, 160] on button "Download" at bounding box center [1322, 160] width 29 height 25
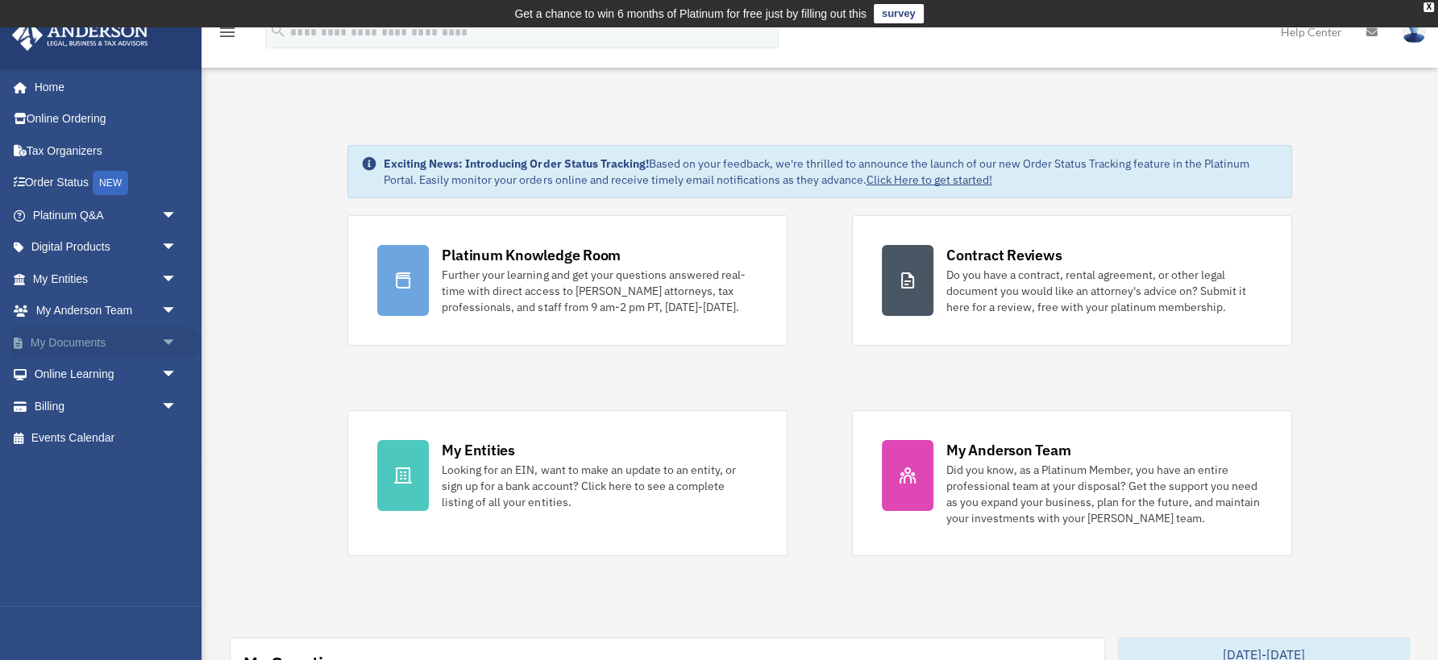
click at [161, 335] on span "arrow_drop_down" at bounding box center [177, 342] width 32 height 33
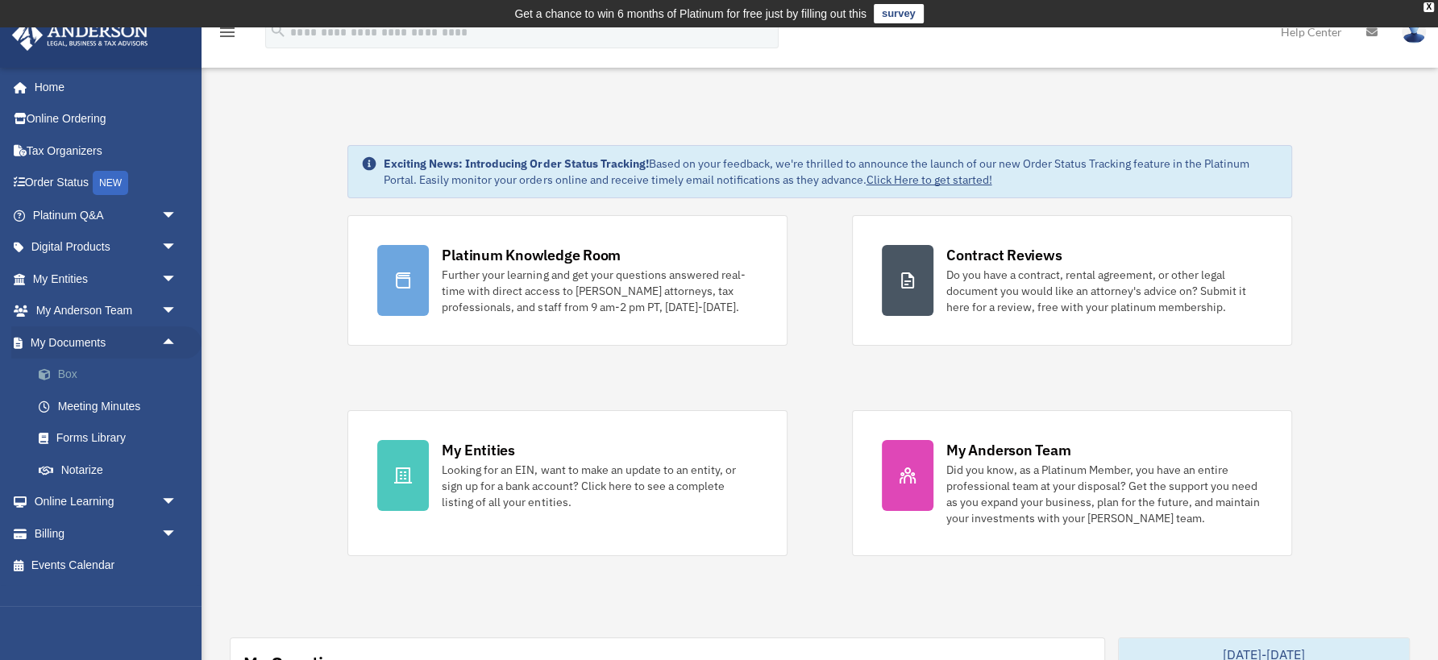
click at [68, 371] on link "Box" at bounding box center [112, 375] width 179 height 32
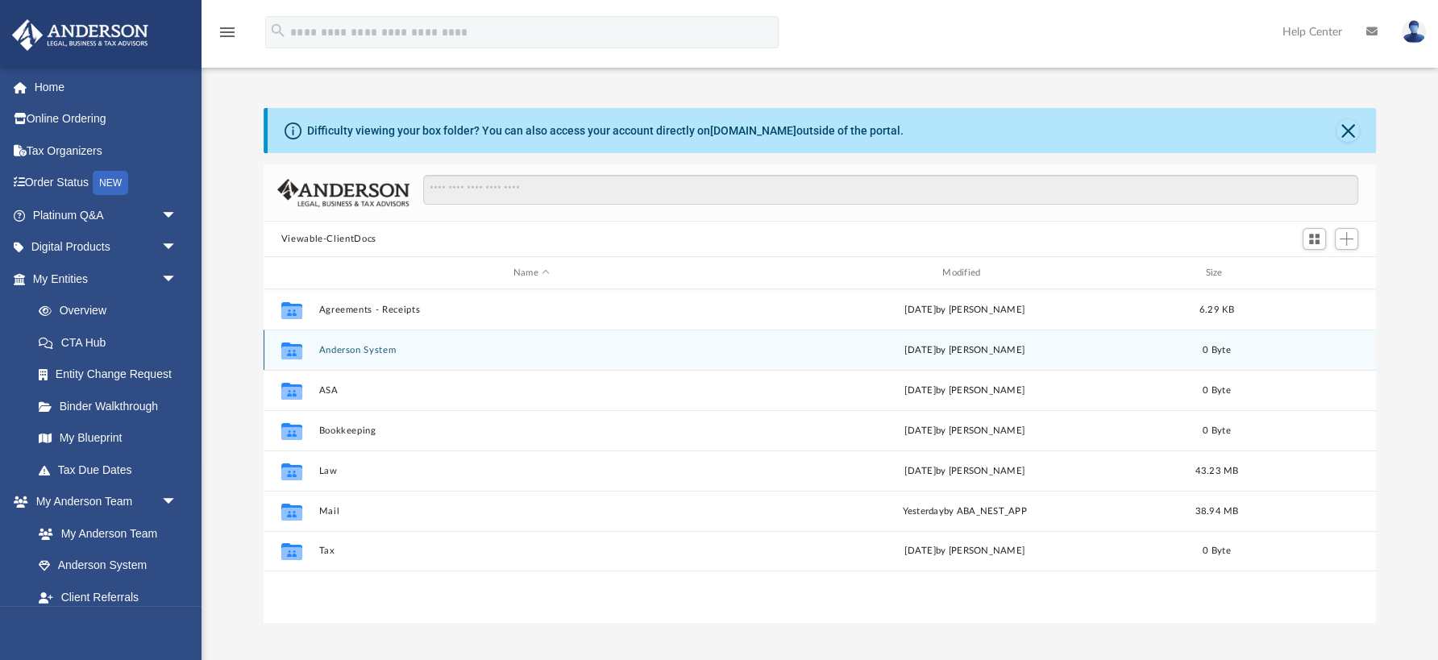
scroll to position [367, 1112]
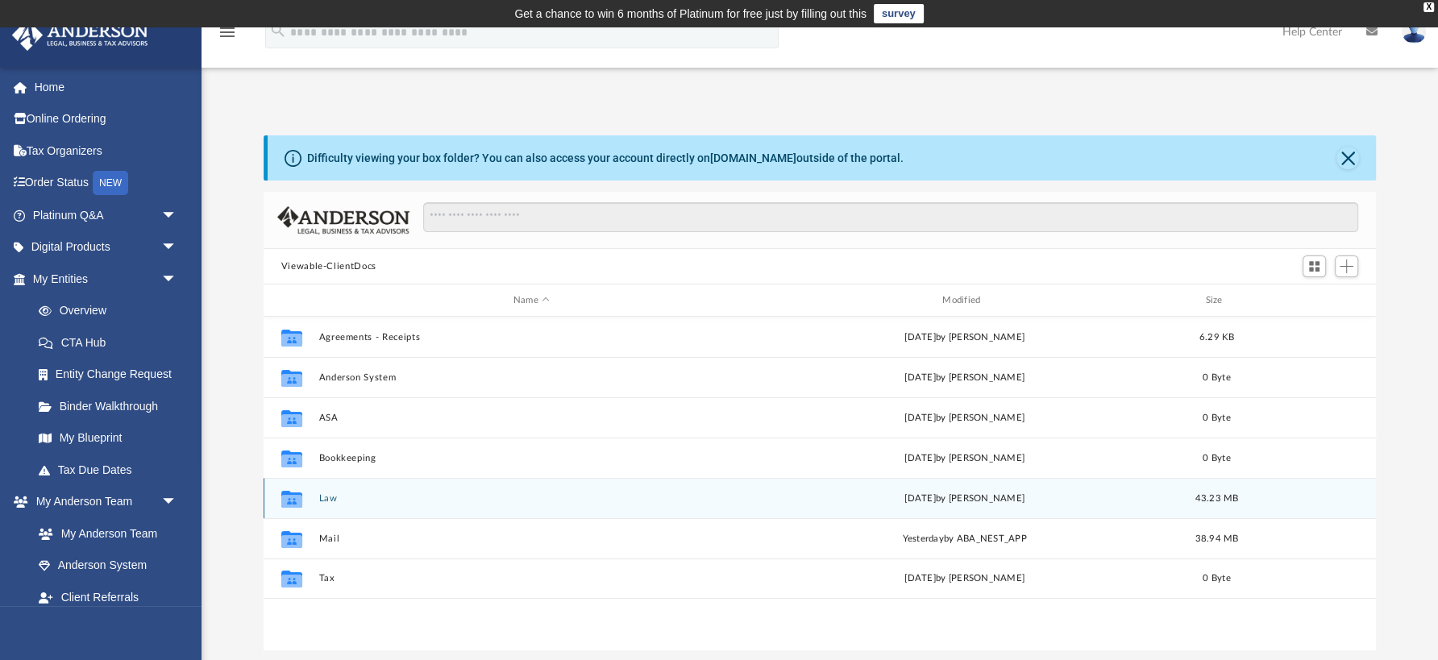
click at [325, 497] on button "Law" at bounding box center [531, 498] width 426 height 10
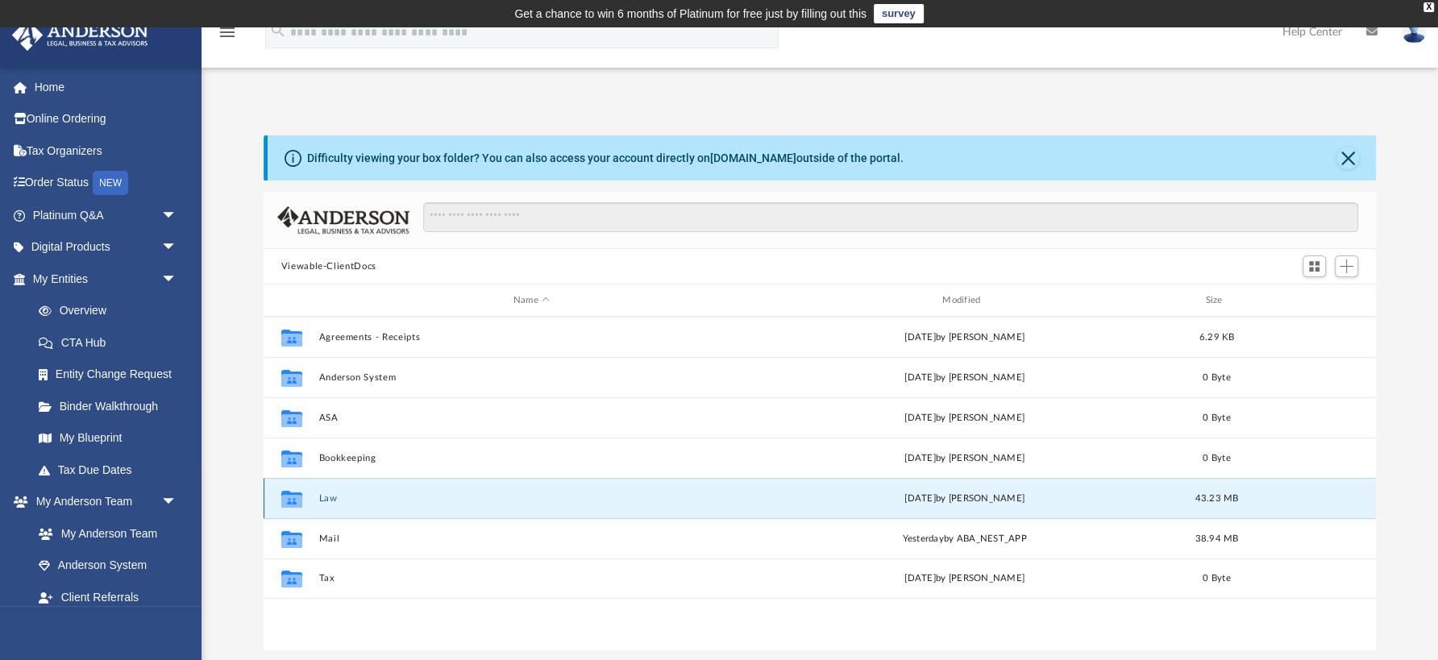
click at [325, 497] on button "Law" at bounding box center [531, 498] width 426 height 10
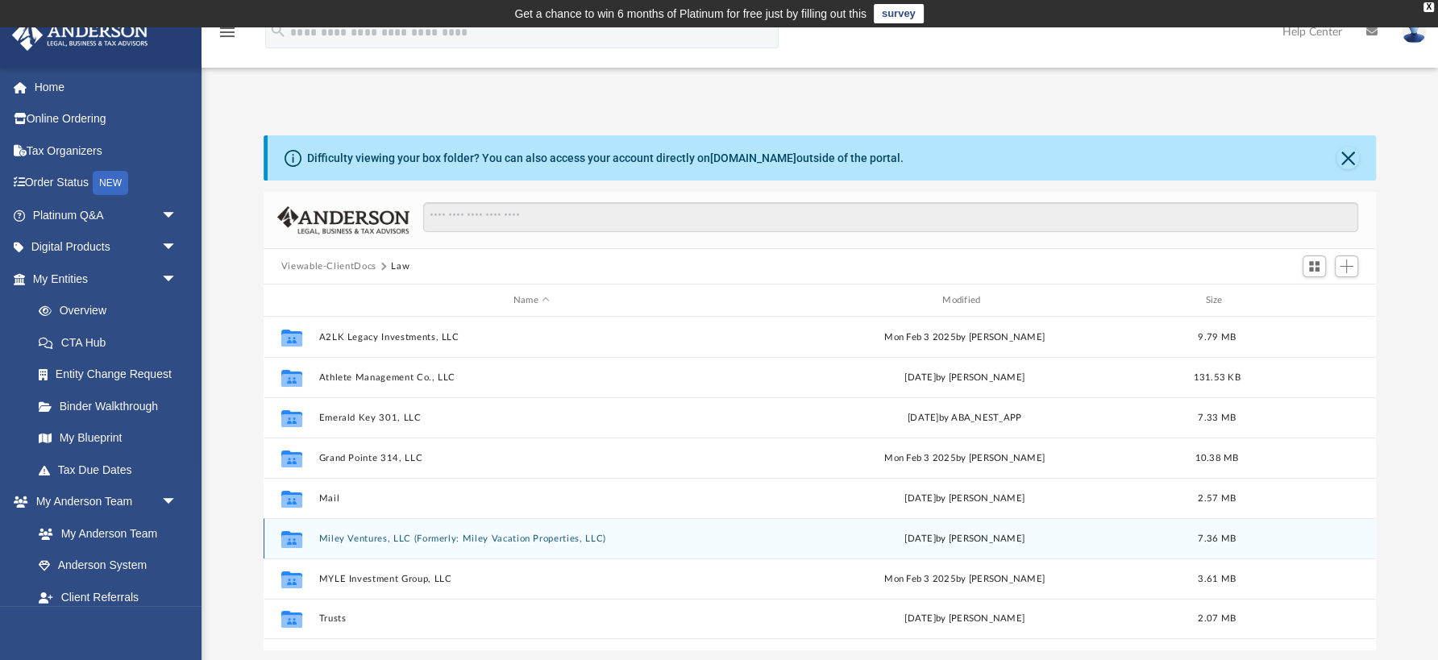
click at [368, 541] on button "Miley Ventures, LLC (Formerly: Miley Vacation Properties, LLC)" at bounding box center [531, 539] width 426 height 10
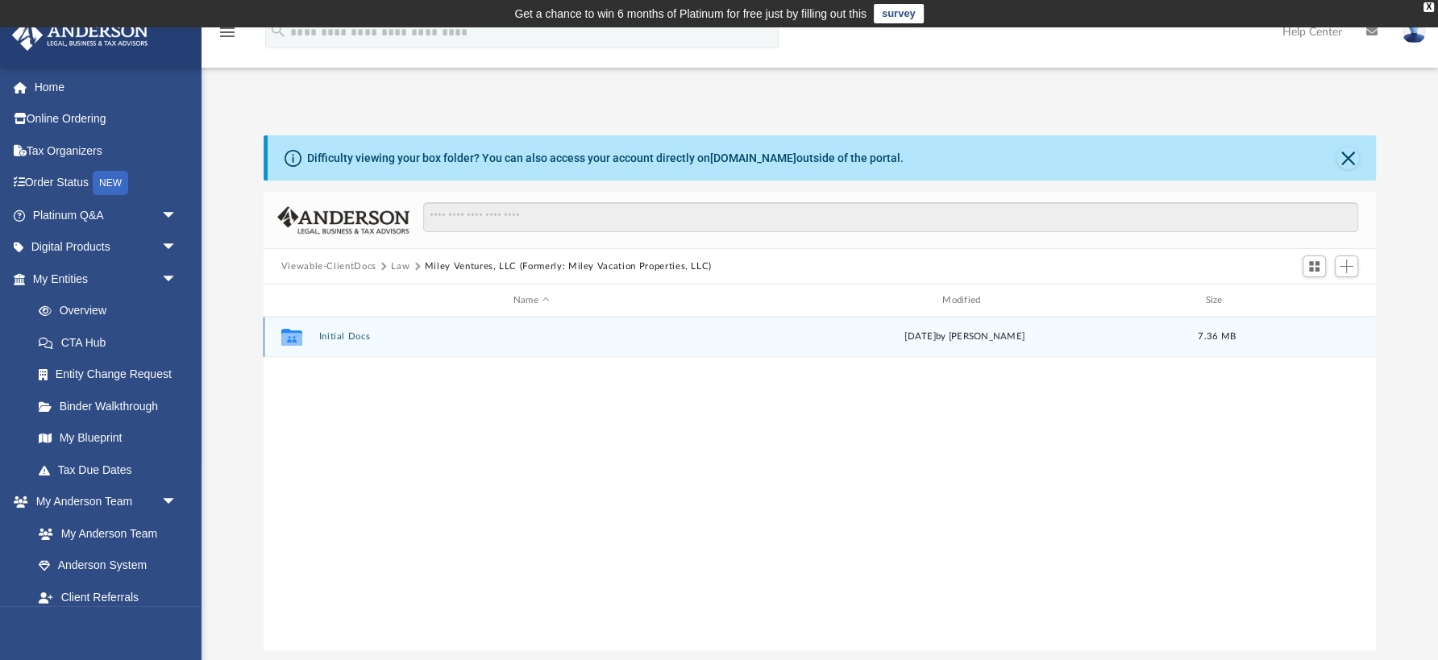
click at [343, 337] on button "Initial Docs" at bounding box center [531, 336] width 426 height 10
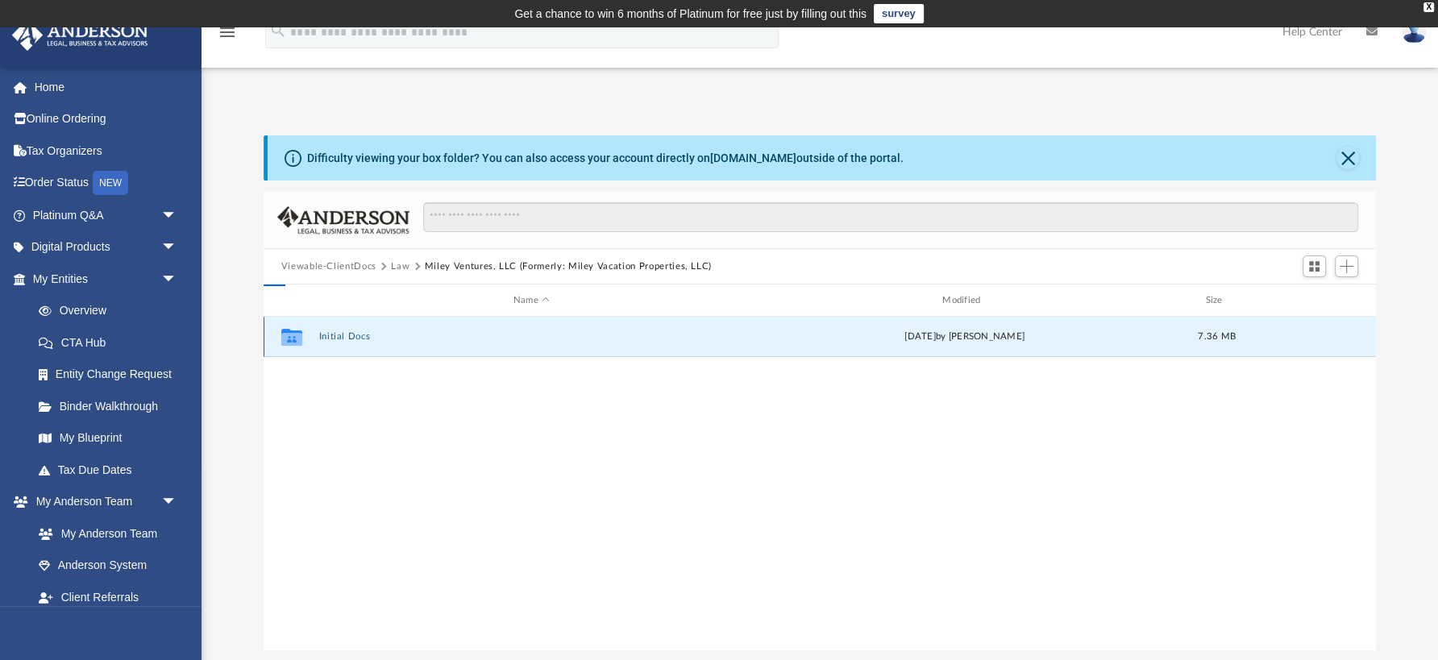
click at [343, 337] on button "Initial Docs" at bounding box center [531, 336] width 426 height 10
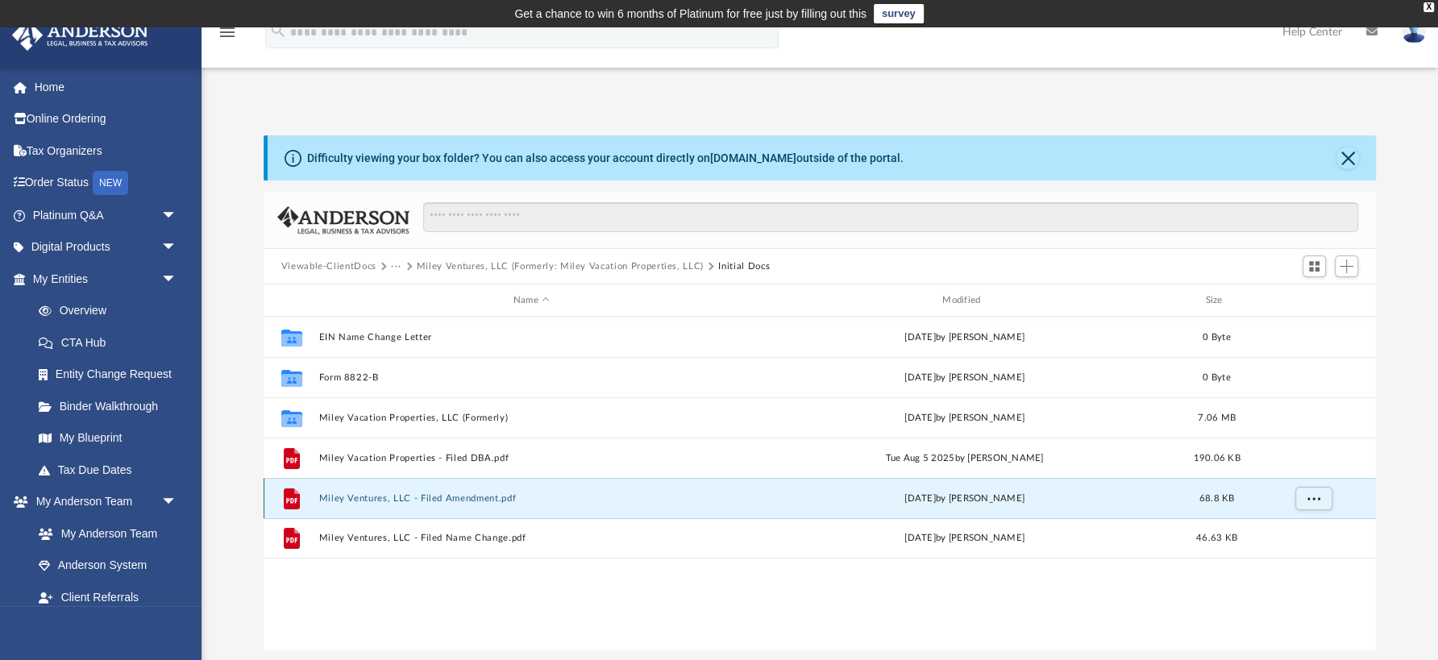
click at [376, 496] on button "Miley Ventures, LLC - Filed Amendment.pdf" at bounding box center [531, 498] width 426 height 10
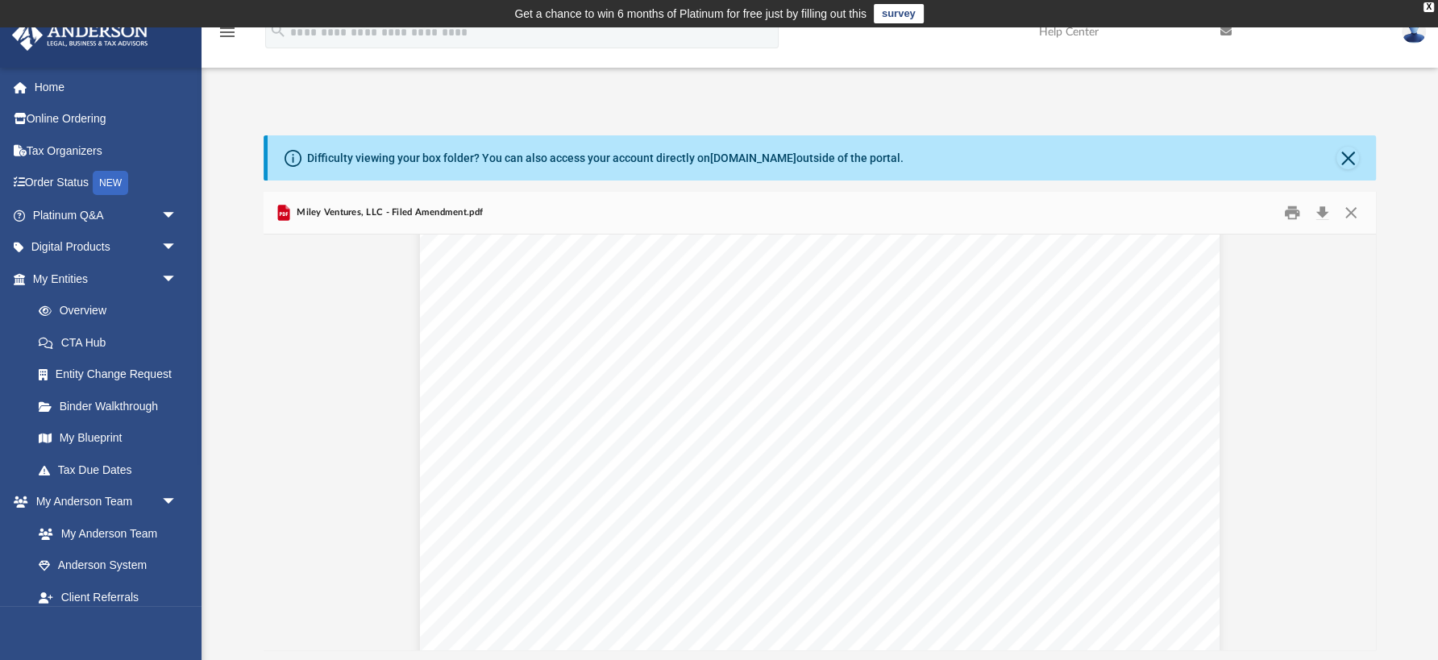
scroll to position [2915, 0]
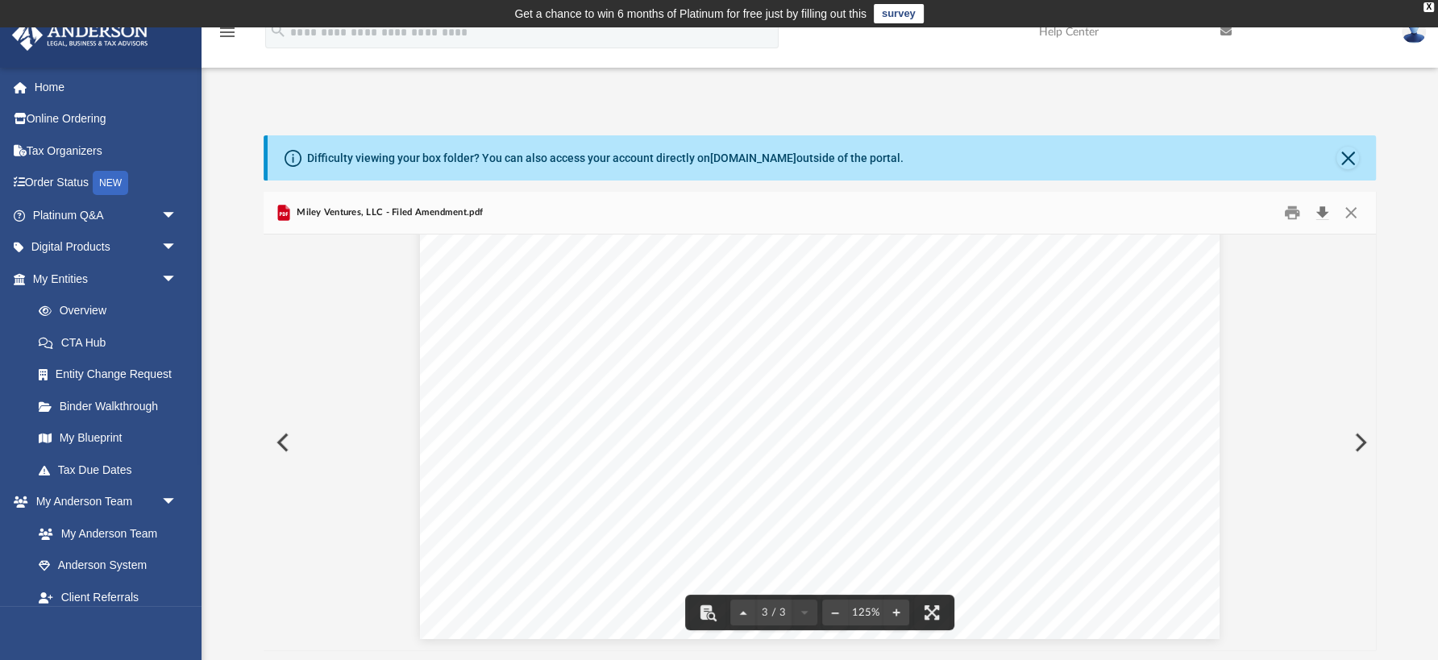
click at [1321, 211] on button "Download" at bounding box center [1322, 213] width 29 height 25
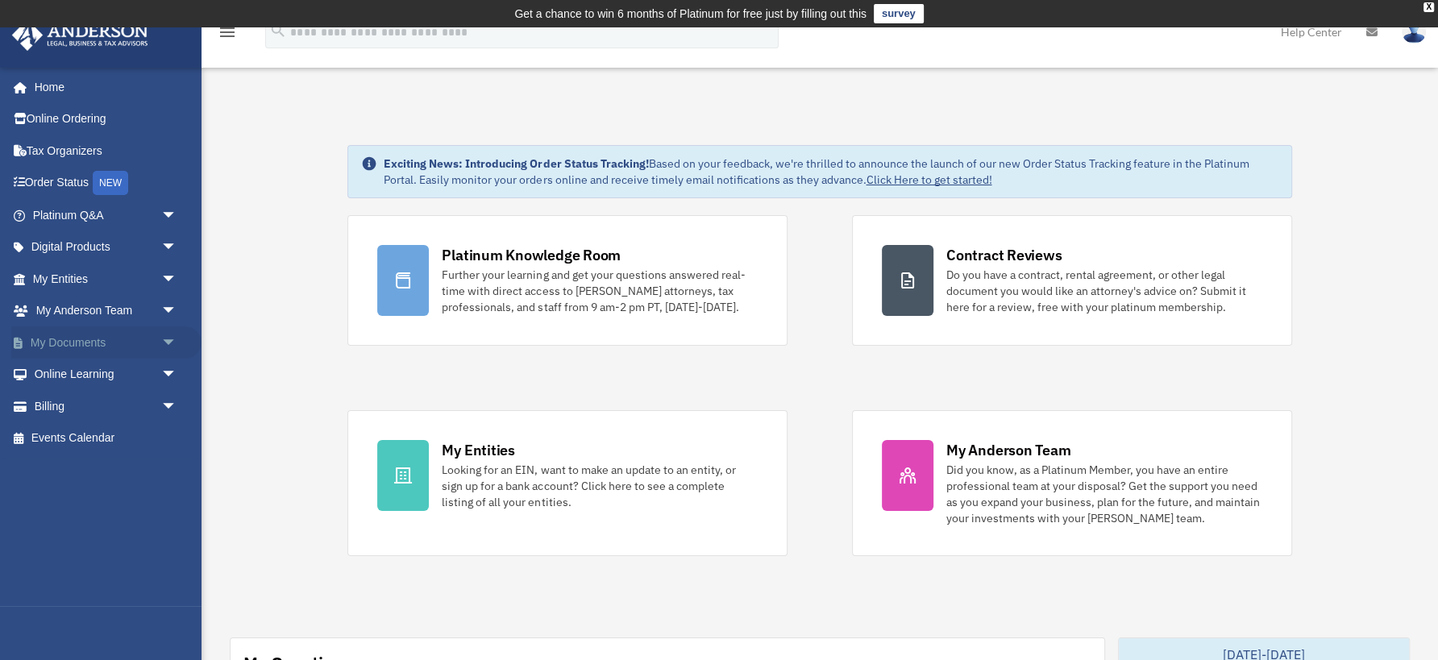
click at [174, 343] on span "arrow_drop_down" at bounding box center [177, 342] width 32 height 33
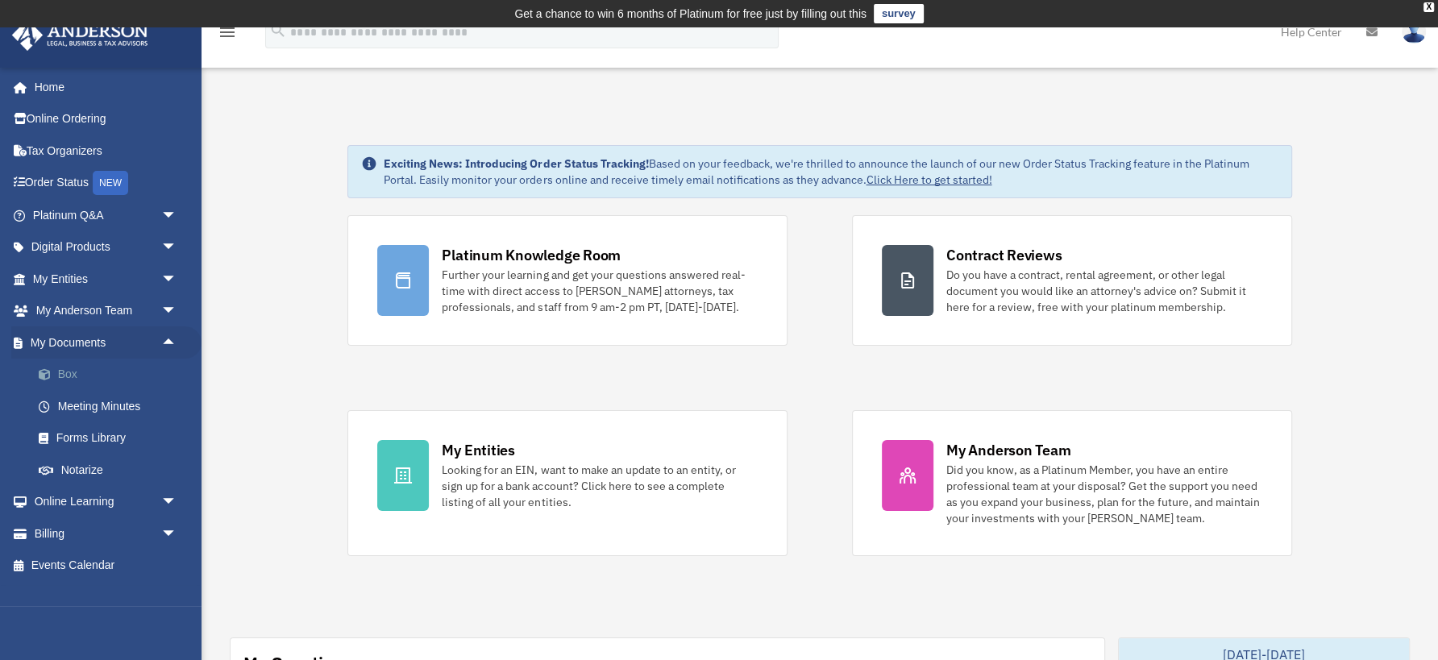
click at [71, 376] on link "Box" at bounding box center [112, 375] width 179 height 32
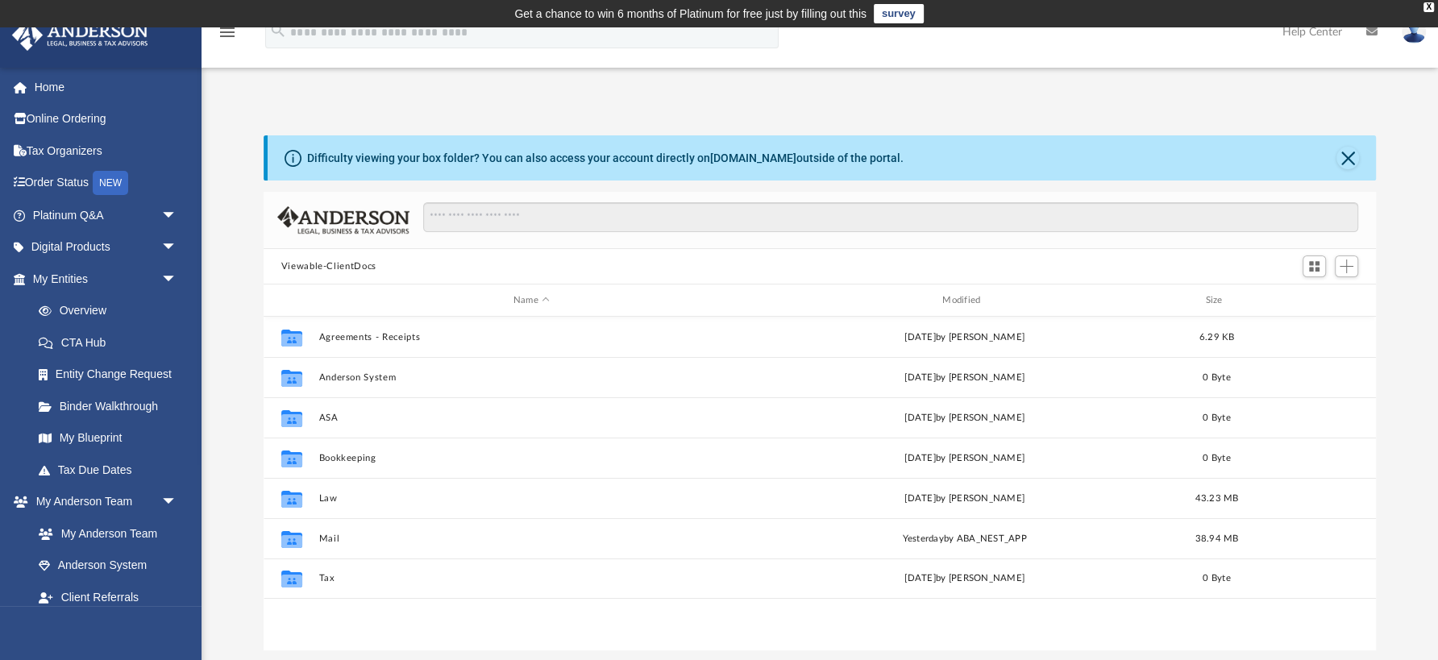
scroll to position [1, 0]
click at [93, 443] on link "My Blueprint" at bounding box center [112, 438] width 179 height 32
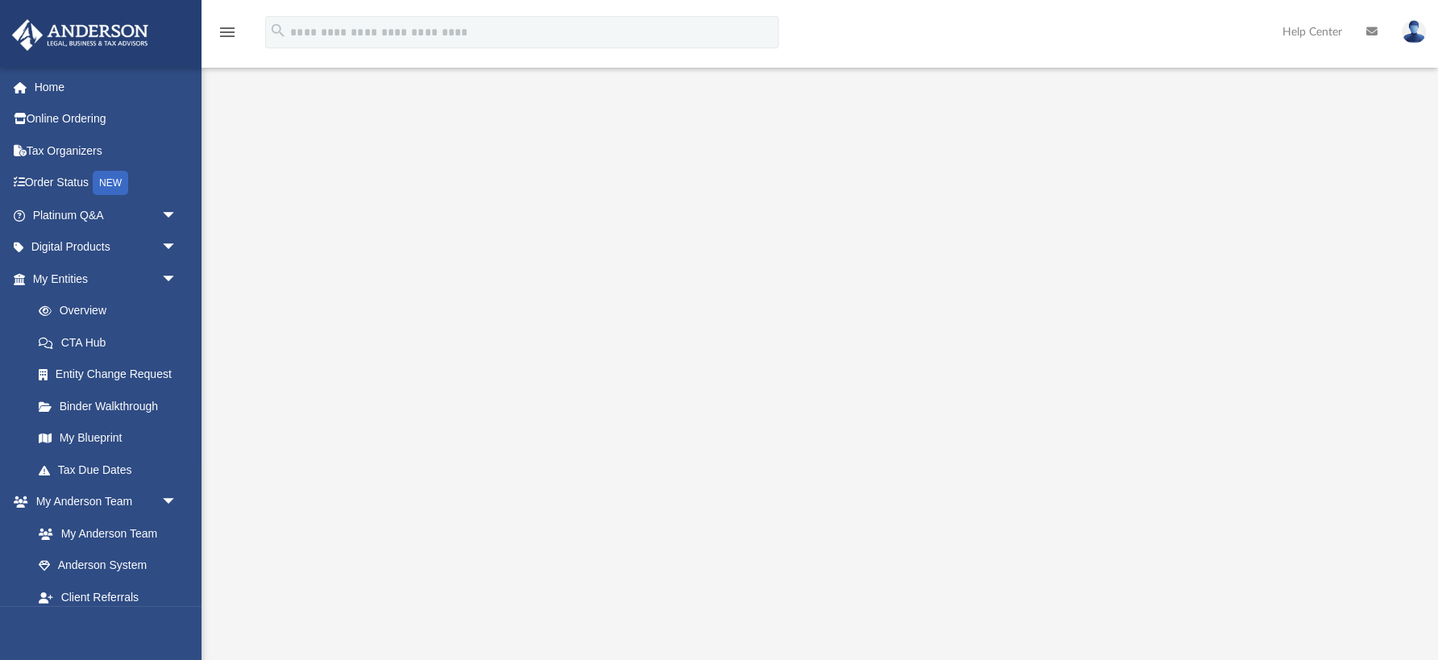
scroll to position [110, 0]
